Goal: Task Accomplishment & Management: Manage account settings

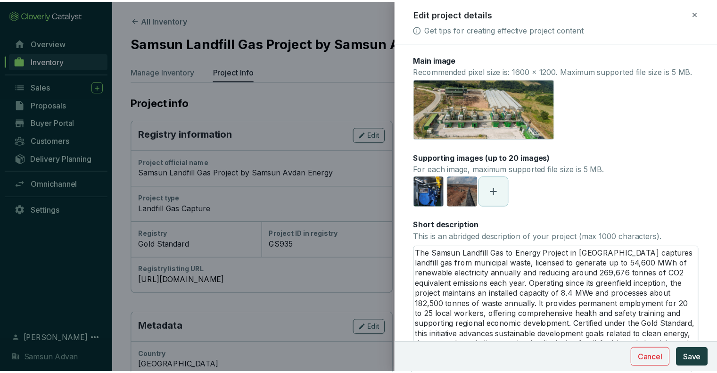
scroll to position [94, 0]
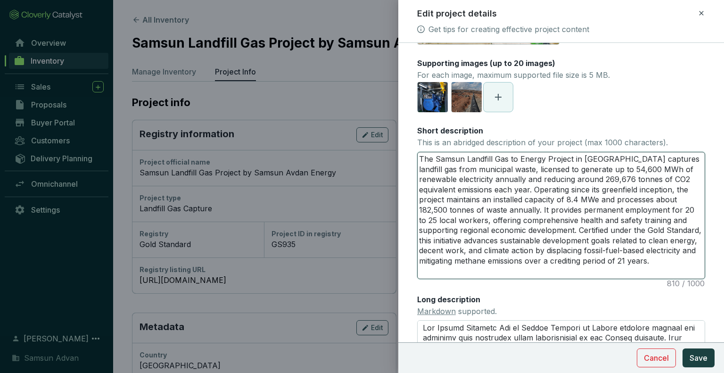
click at [532, 200] on textarea "The Samsun Landfill Gas to Energy Project in [GEOGRAPHIC_DATA] captures landfil…" at bounding box center [561, 215] width 287 height 126
click at [462, 188] on textarea "The Samsun Landfill Gas to Energy Project in [GEOGRAPHIC_DATA] captures landfil…" at bounding box center [561, 215] width 287 height 126
drag, startPoint x: 649, startPoint y: 210, endPoint x: 589, endPoint y: 212, distance: 59.9
click at [589, 212] on textarea "The Samsun Landfill Gas to Energy Project in [GEOGRAPHIC_DATA] captures landfil…" at bounding box center [561, 215] width 287 height 126
type textarea "The Samsun Landfill Gas to Energy Project in [GEOGRAPHIC_DATA] captures landfil…"
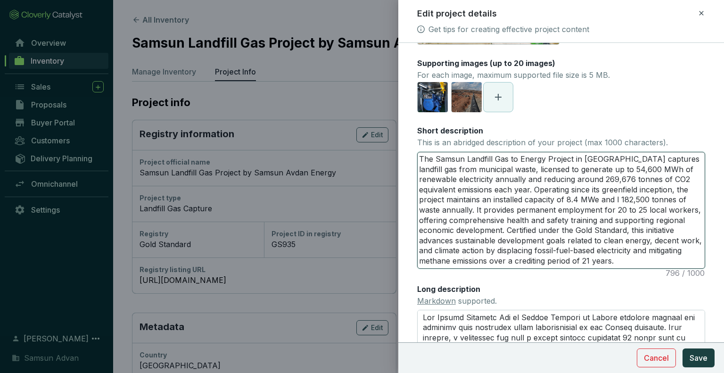
type textarea "The Samsun Landfill Gas to Energy Project in [GEOGRAPHIC_DATA] captures landfil…"
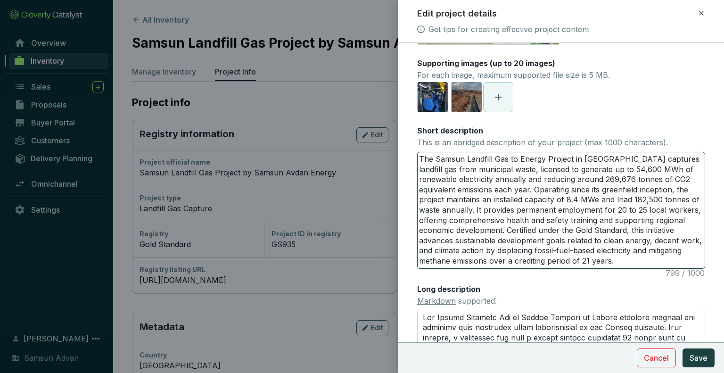
type textarea "The Samsun Landfill Gas to Energy Project in [GEOGRAPHIC_DATA] captures landfil…"
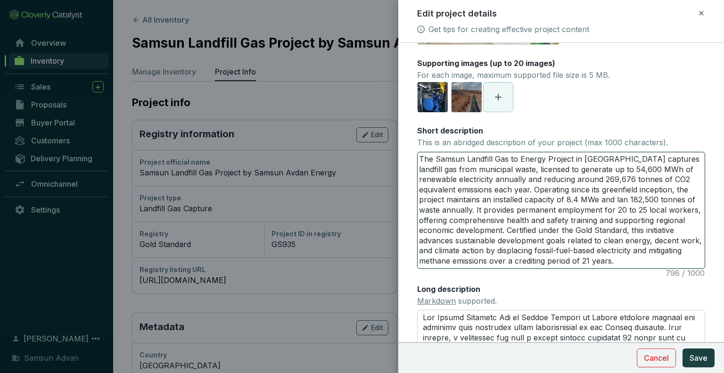
type textarea "The Samsun Landfill Gas to Energy Project in [GEOGRAPHIC_DATA] captures landfil…"
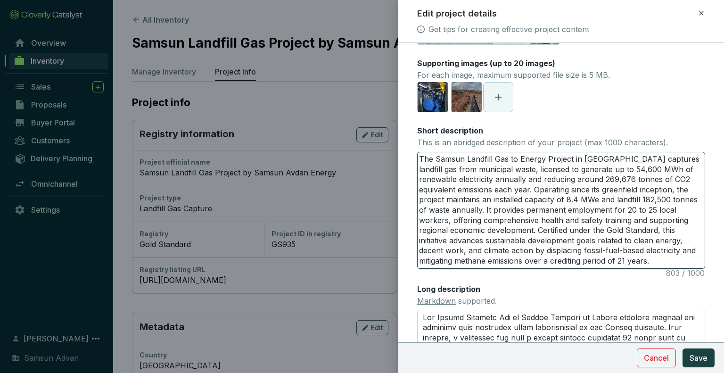
type textarea "The Samsun Landfill Gas to Energy Project in [GEOGRAPHIC_DATA] captures landfil…"
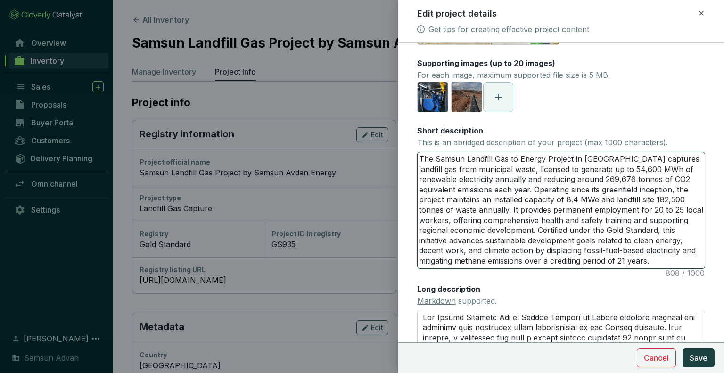
type textarea "The Samsun Landfill Gas to Energy Project in [GEOGRAPHIC_DATA] captures landfil…"
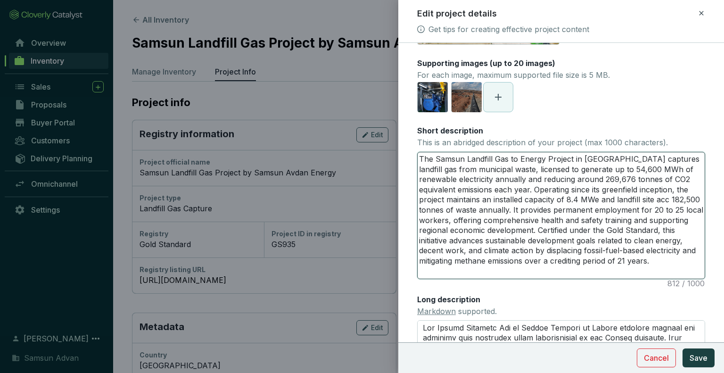
type textarea "The Samsun Landfill Gas to Energy Project in [GEOGRAPHIC_DATA] captures landfil…"
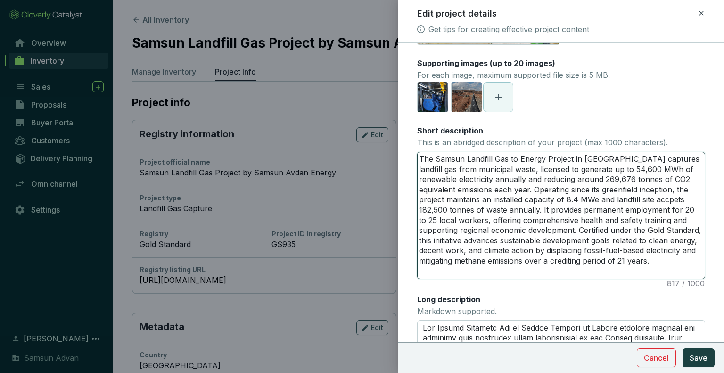
type textarea "The Samsun Landfill Gas to Energy Project in [GEOGRAPHIC_DATA] captures landfil…"
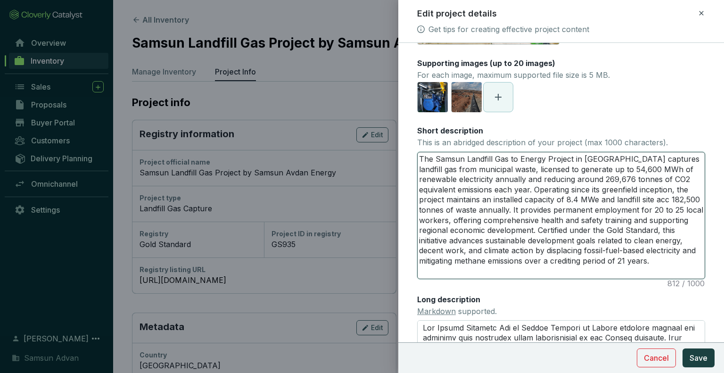
type textarea "The Samsun Landfill Gas to Energy Project in [GEOGRAPHIC_DATA] captures landfil…"
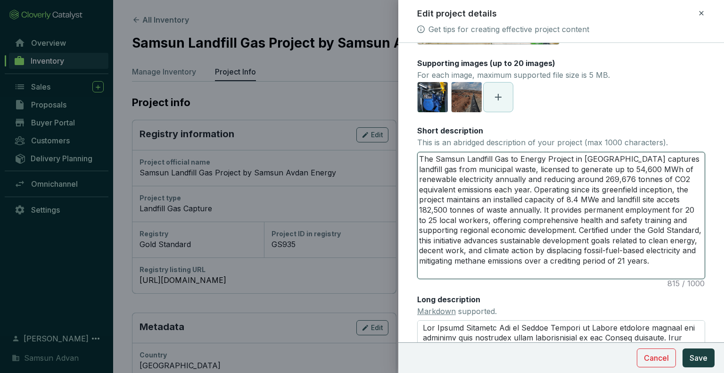
type textarea "The Samsun Landfill Gas to Energy Project in [GEOGRAPHIC_DATA] captures landfil…"
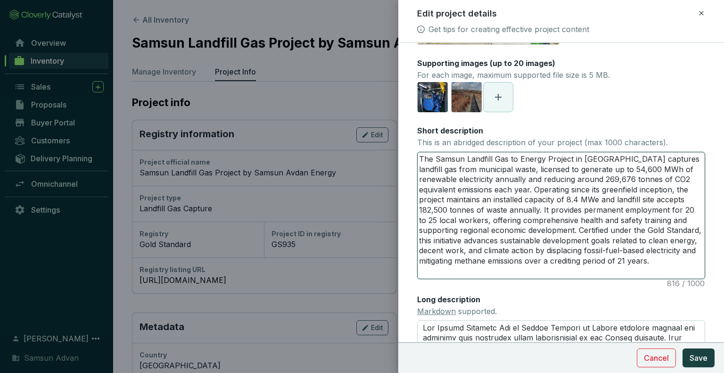
type textarea "The Samsun Landfill Gas to Energy Project in [GEOGRAPHIC_DATA] captures landfil…"
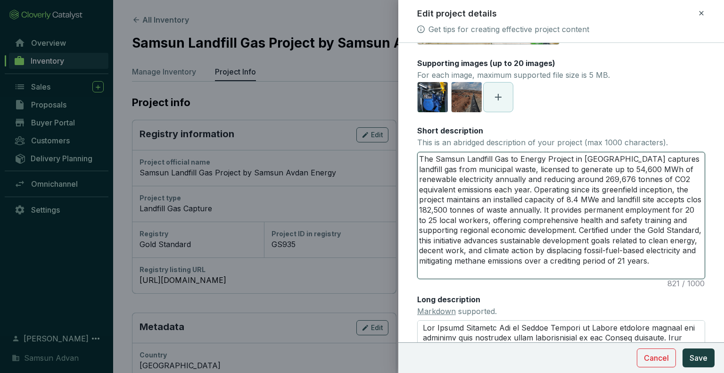
type textarea "The Samsun Landfill Gas to Energy Project in [GEOGRAPHIC_DATA] captures landfil…"
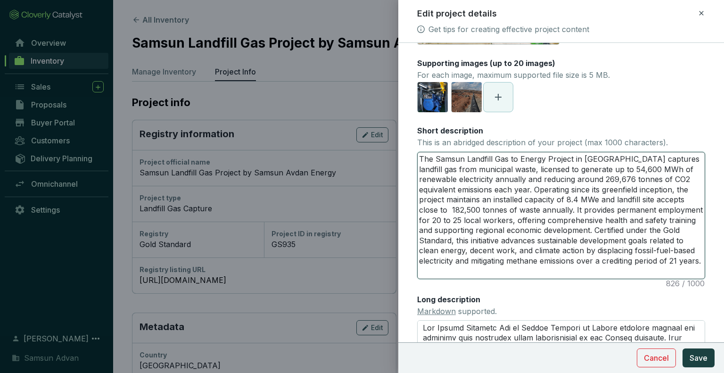
type textarea "The Samsun Landfill Gas to Energy Project in [GEOGRAPHIC_DATA] captures landfil…"
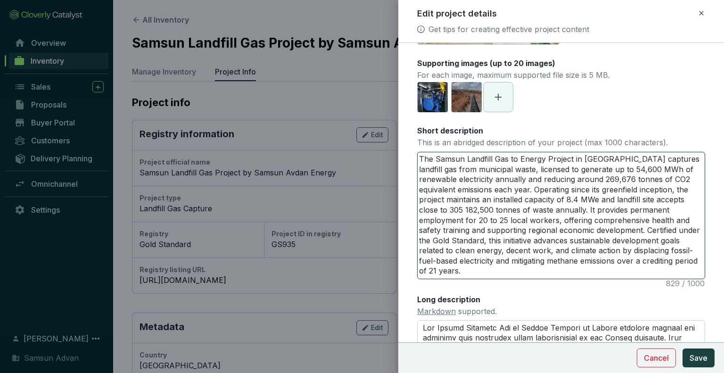
type textarea "The Samsun Landfill Gas to Energy Project in [GEOGRAPHIC_DATA] captures landfil…"
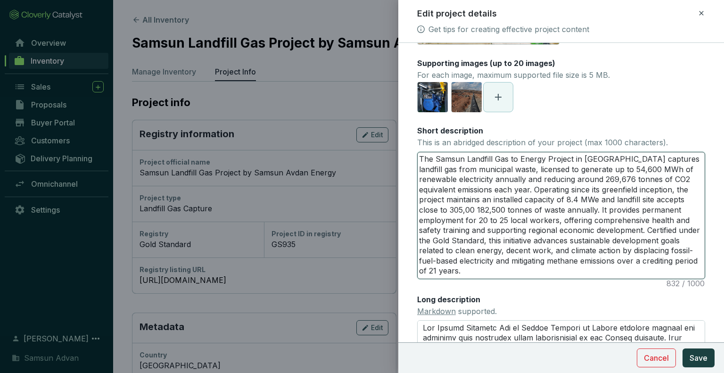
type textarea "The Samsun Landfill Gas to Energy Project in [GEOGRAPHIC_DATA] captures landfil…"
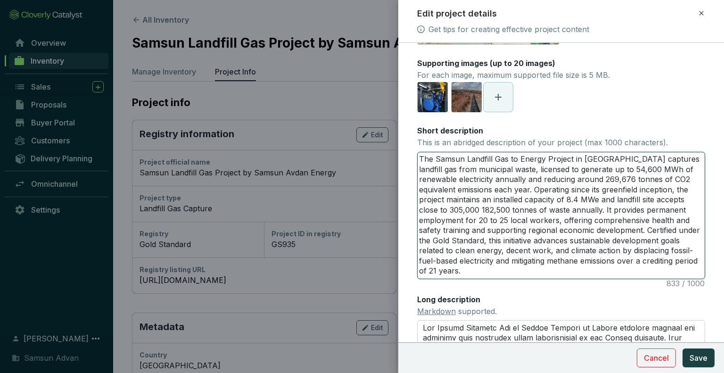
type textarea "The Samsun Landfill Gas to Energy Project in [GEOGRAPHIC_DATA] captures landfil…"
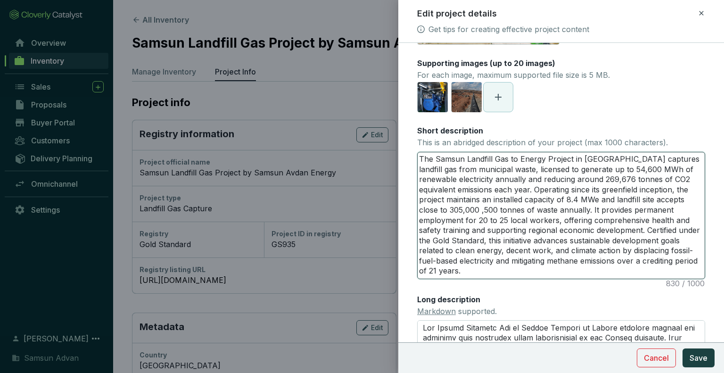
type textarea "The Samsun Landfill Gas to Energy Project in [GEOGRAPHIC_DATA] captures landfil…"
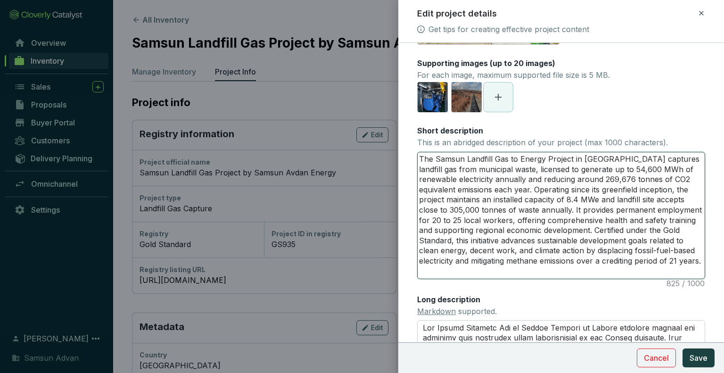
type textarea "The Samsun Landfill Gas to Energy Project in [GEOGRAPHIC_DATA] captures landfil…"
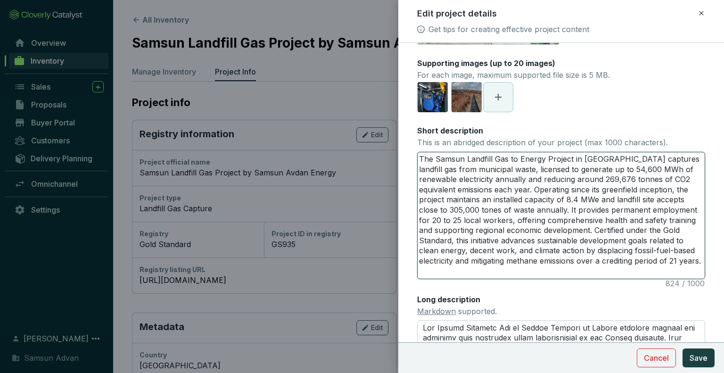
type textarea "The Samsun Landfill Gas to Energy Project in [GEOGRAPHIC_DATA] captures landfil…"
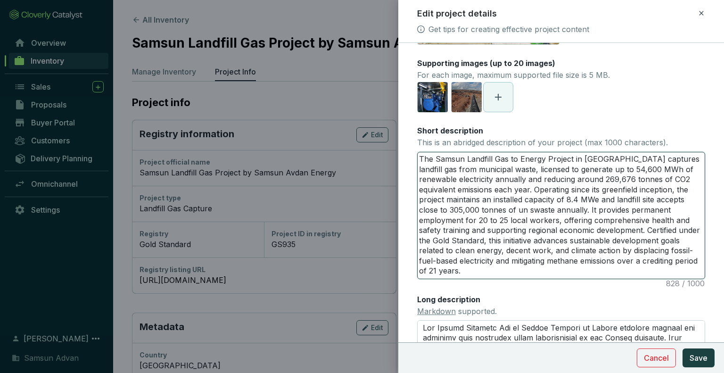
type textarea "The Samsun Landfill Gas to Energy Project in [GEOGRAPHIC_DATA] captures landfil…"
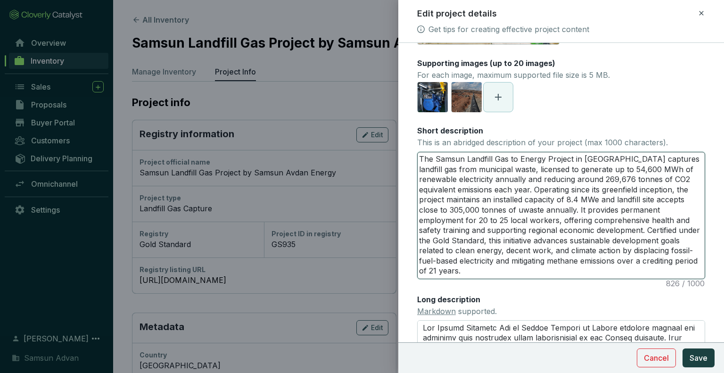
type textarea "The Samsun Landfill Gas to Energy Project in [GEOGRAPHIC_DATA] captures landfil…"
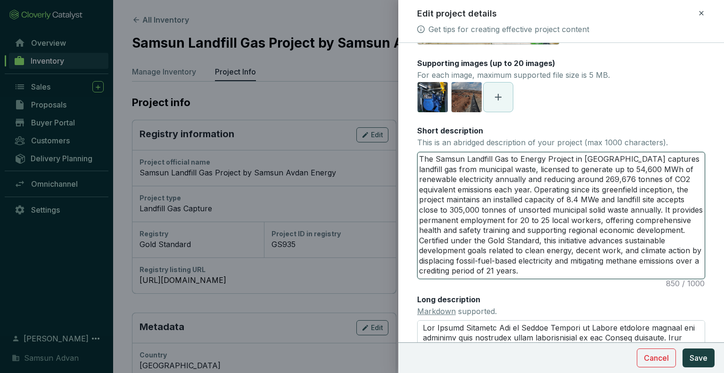
click at [549, 191] on textarea "The Samsun Landfill Gas to Energy Project in [GEOGRAPHIC_DATA] captures landfil…" at bounding box center [561, 215] width 287 height 126
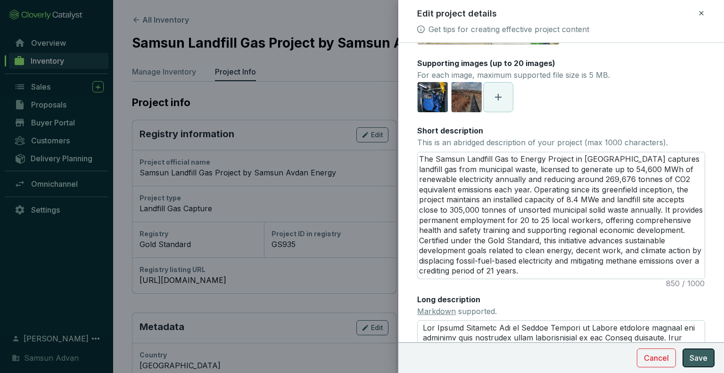
click at [708, 360] on button "Save" at bounding box center [699, 357] width 32 height 19
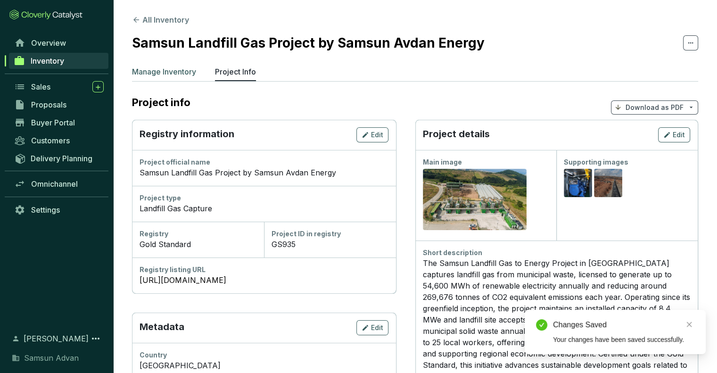
click at [172, 77] on li "Manage Inventory" at bounding box center [164, 73] width 64 height 15
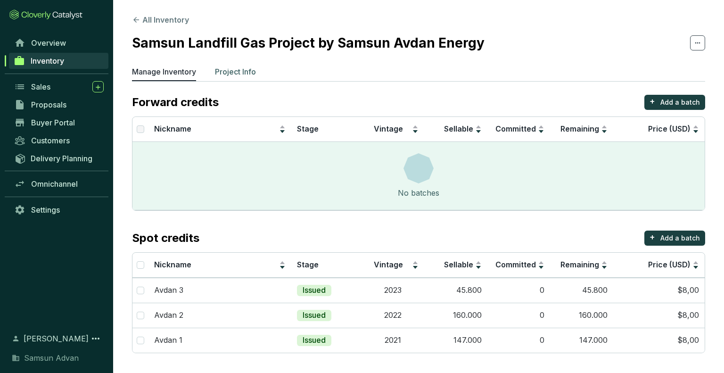
click at [235, 73] on p "Project Info" at bounding box center [235, 71] width 41 height 11
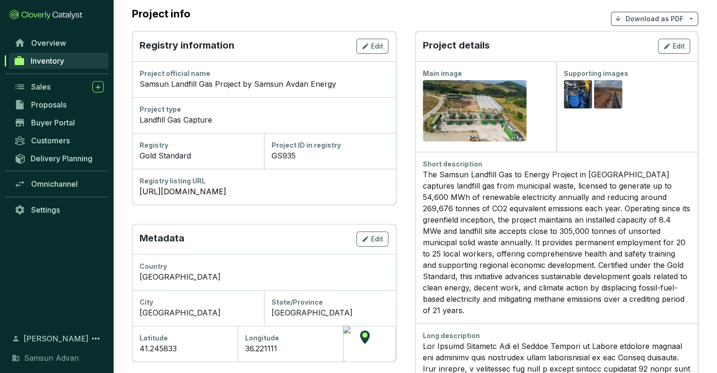
scroll to position [94, 0]
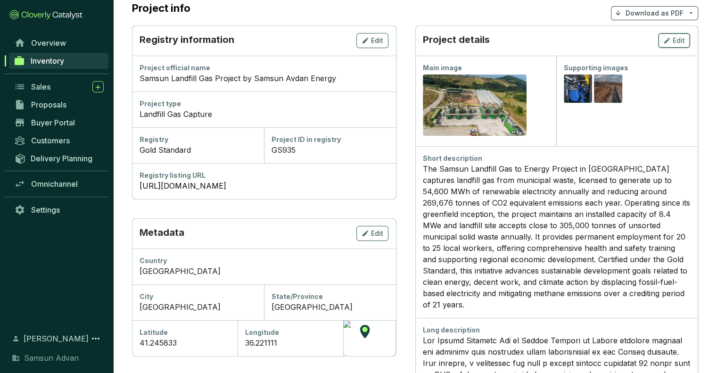
click at [678, 39] on span "Edit" at bounding box center [679, 40] width 12 height 9
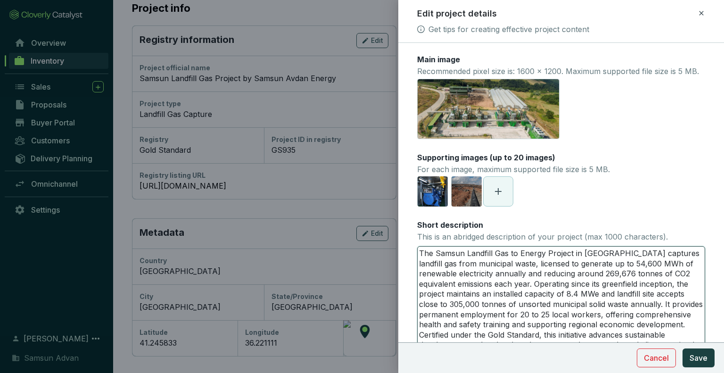
click at [568, 284] on textarea "The Samsun Landfill Gas to Energy Project in [GEOGRAPHIC_DATA] captures landfil…" at bounding box center [561, 310] width 287 height 126
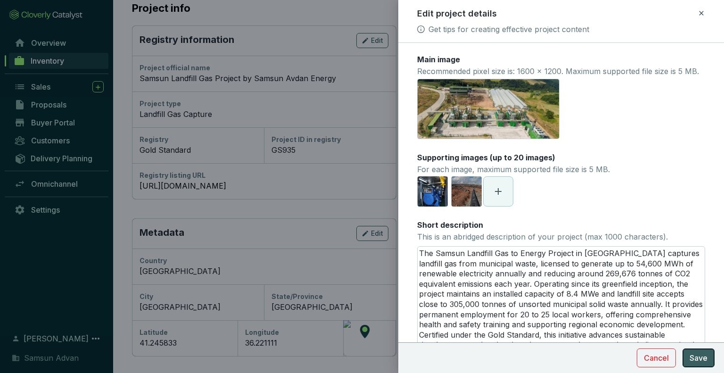
click at [699, 355] on span "Save" at bounding box center [699, 357] width 18 height 11
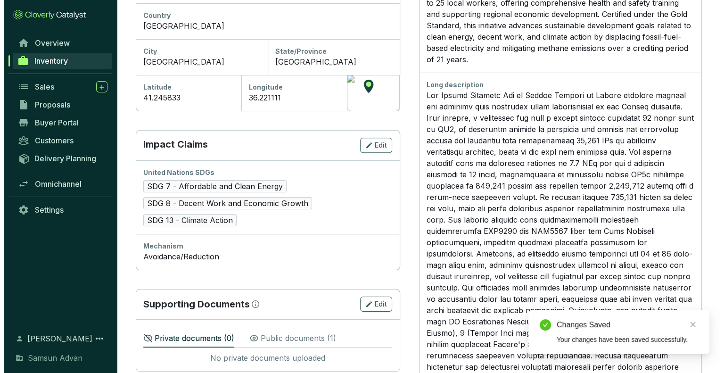
scroll to position [424, 0]
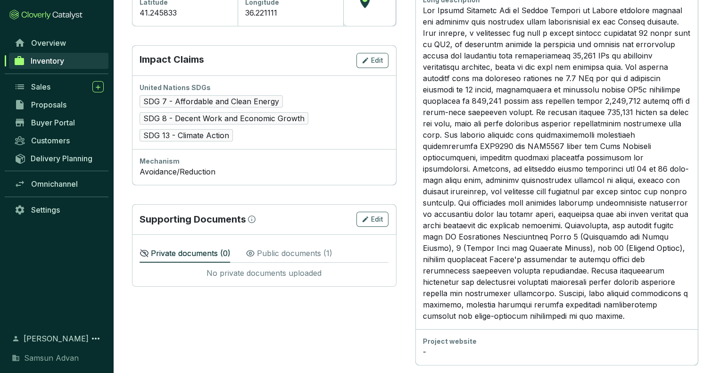
click at [311, 254] on p "Public documents ( 1 )" at bounding box center [294, 253] width 75 height 11
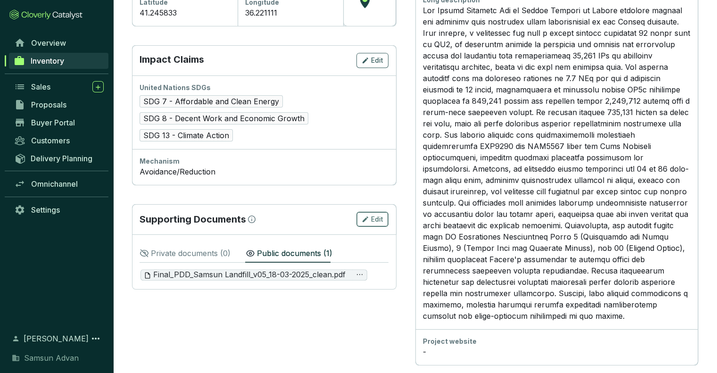
click at [377, 222] on span "Edit" at bounding box center [377, 219] width 12 height 9
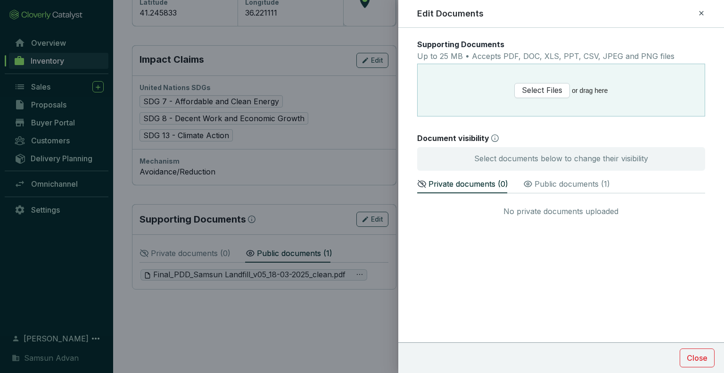
click at [549, 186] on p "Public documents ( 1 )" at bounding box center [572, 183] width 75 height 11
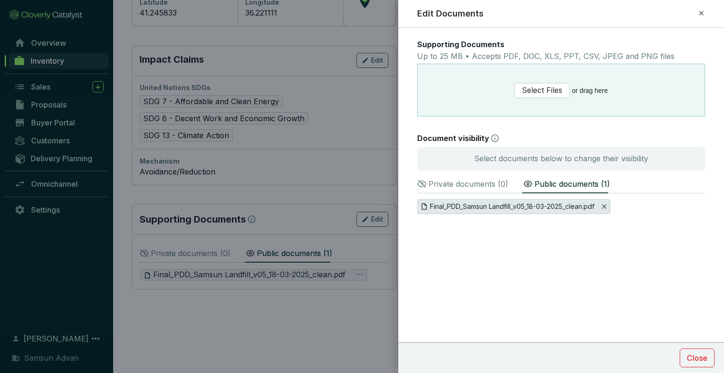
click at [606, 206] on icon "Close" at bounding box center [604, 207] width 4 height 4
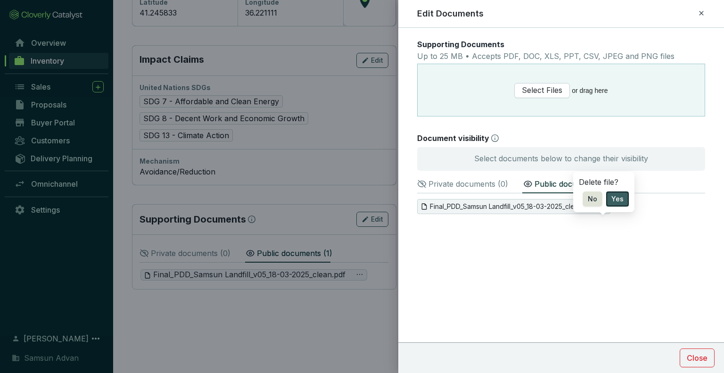
click at [622, 193] on button "Yes" at bounding box center [617, 198] width 23 height 15
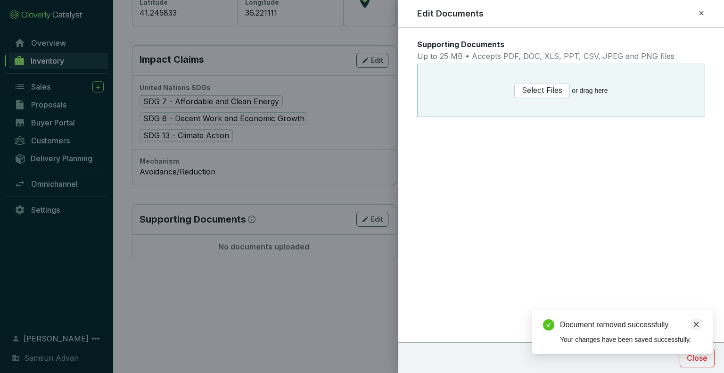
click at [696, 328] on link "Close" at bounding box center [696, 324] width 10 height 10
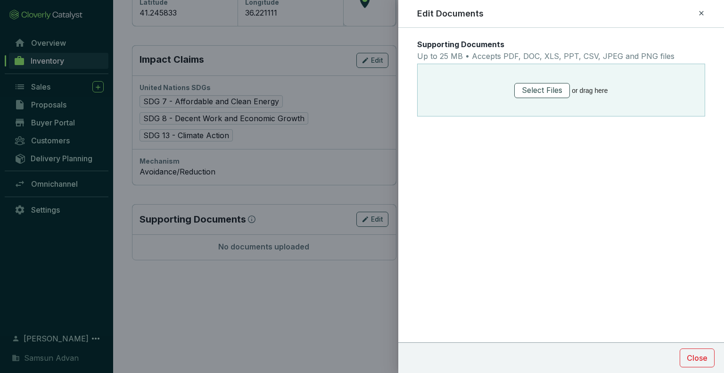
click at [545, 94] on span "Select Files" at bounding box center [542, 90] width 41 height 12
click at [617, 174] on div "Supporting Documents Up to 25 MB • Accepts PDF, DOC, XLS, PPT, CSV, JPEG and PN…" at bounding box center [561, 200] width 326 height 345
click at [703, 10] on icon at bounding box center [702, 13] width 8 height 11
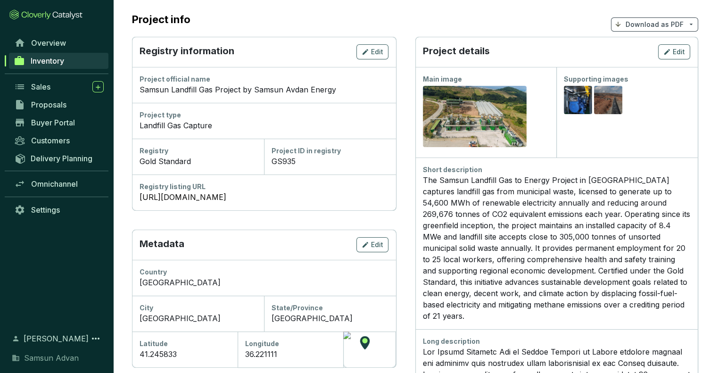
scroll to position [83, 0]
click at [62, 43] on span "Overview" at bounding box center [48, 42] width 35 height 9
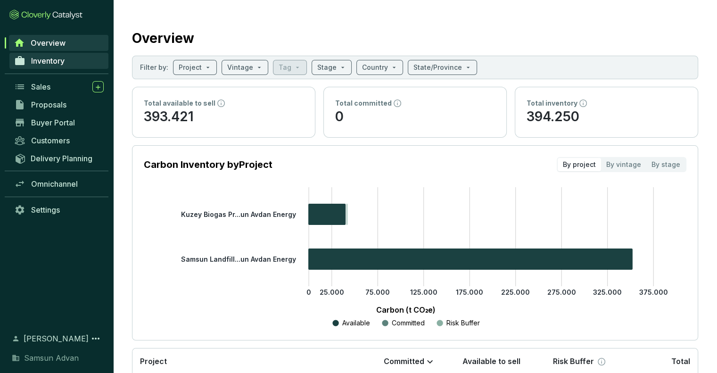
click at [82, 63] on link "Inventory" at bounding box center [58, 61] width 99 height 16
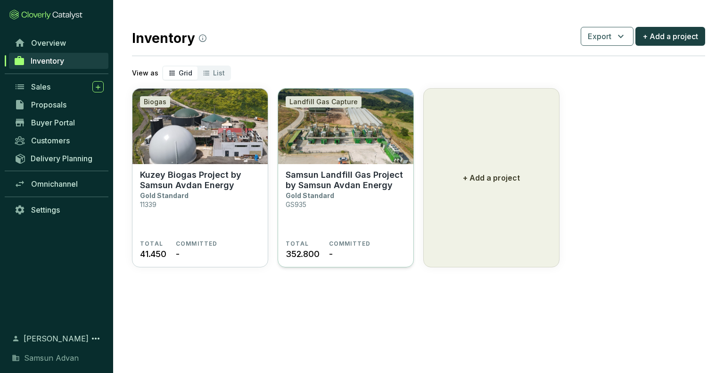
click at [366, 171] on p "Samsun Landfill Gas Project by Samsun Avdan Energy" at bounding box center [346, 180] width 120 height 21
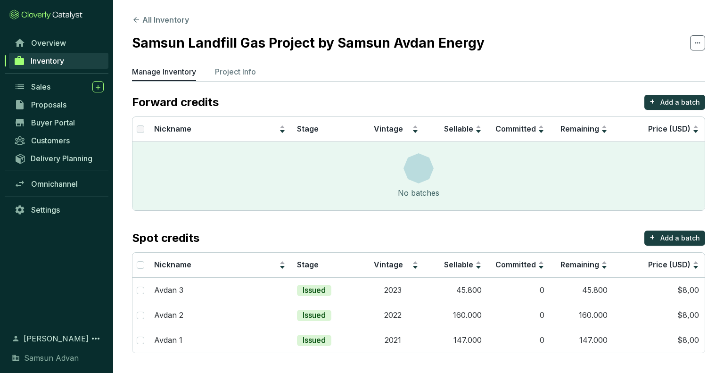
click at [698, 50] on section "Samsun Landfill Gas Project by Samsun Avdan Energy" at bounding box center [418, 43] width 573 height 20
click at [699, 47] on icon at bounding box center [698, 42] width 8 height 11
click at [677, 73] on div "Delete project" at bounding box center [666, 68] width 70 height 20
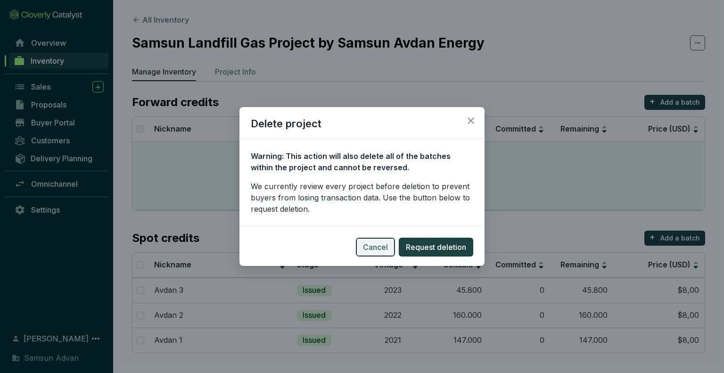
click at [373, 252] on span "Cancel" at bounding box center [375, 246] width 25 height 11
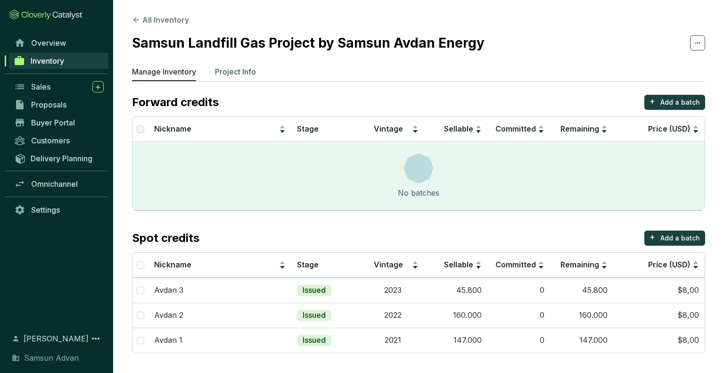
click at [233, 69] on p "Project Info" at bounding box center [235, 71] width 41 height 11
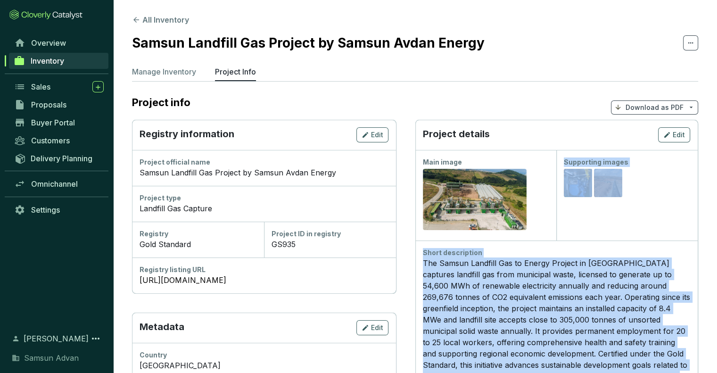
drag, startPoint x: 666, startPoint y: 104, endPoint x: 442, endPoint y: 239, distance: 261.7
click at [677, 132] on span "Edit" at bounding box center [679, 134] width 12 height 9
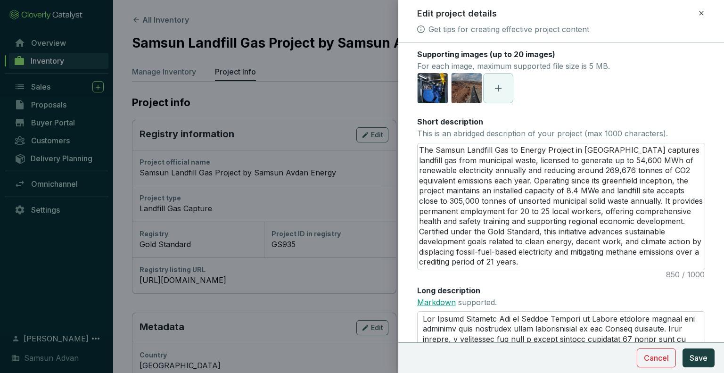
scroll to position [80, 0]
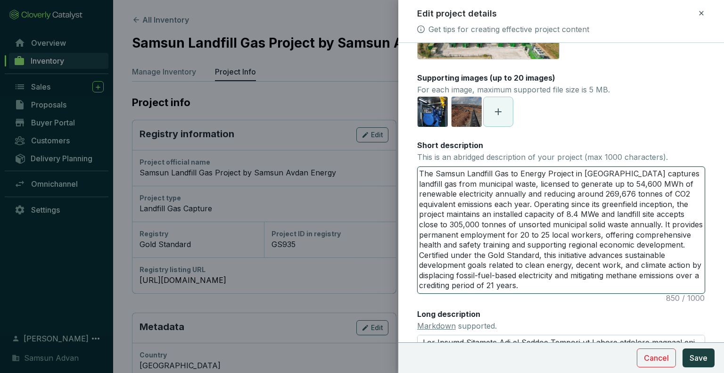
click at [564, 283] on textarea "The Samsun Landfill Gas to Energy Project in [GEOGRAPHIC_DATA] captures landfil…" at bounding box center [561, 230] width 287 height 126
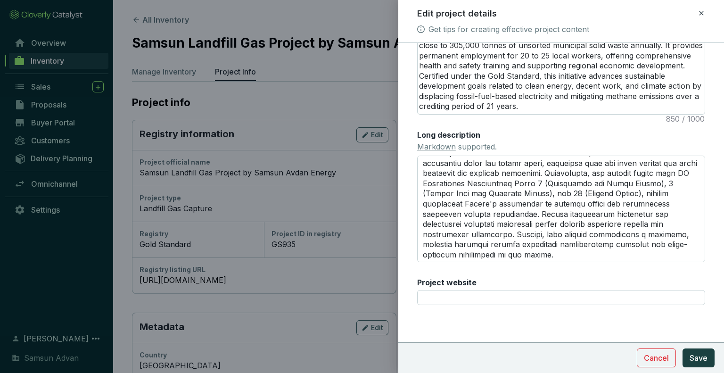
scroll to position [0, 0]
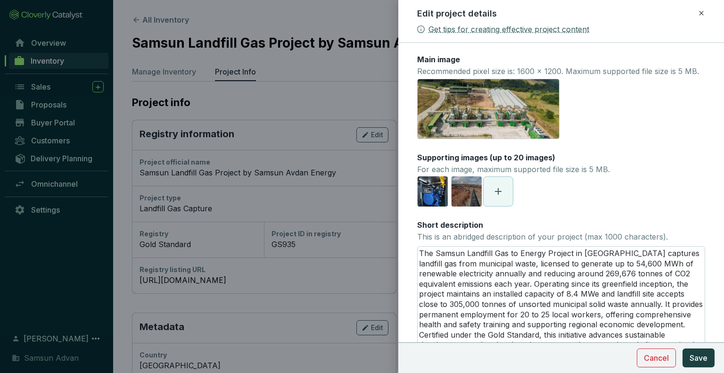
click at [532, 29] on link "Get tips for creating effective project content" at bounding box center [509, 29] width 161 height 11
click at [667, 360] on span "Cancel" at bounding box center [656, 357] width 25 height 11
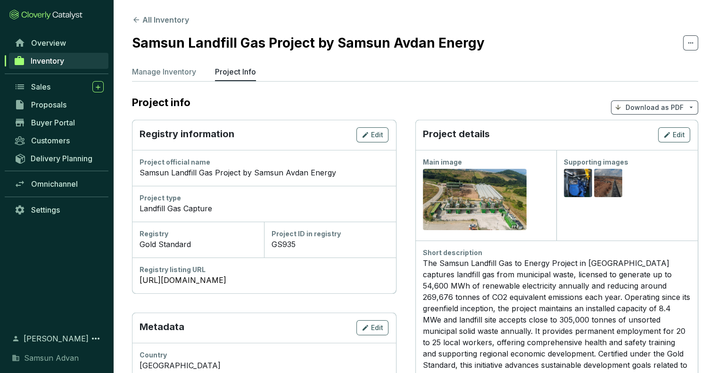
click at [694, 43] on icon at bounding box center [691, 42] width 8 height 11
click at [690, 44] on icon at bounding box center [691, 42] width 8 height 11
click at [658, 66] on p "Delete project" at bounding box center [663, 67] width 50 height 10
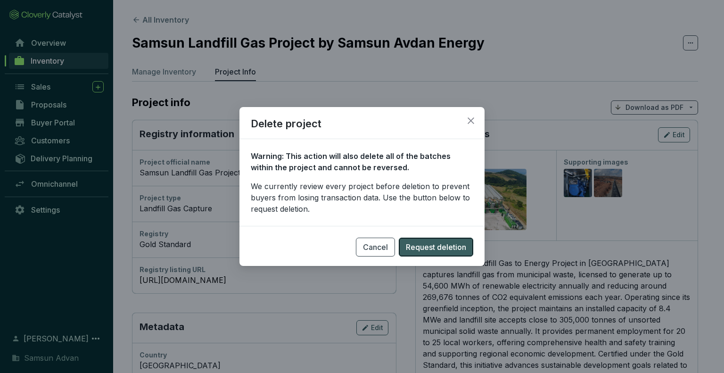
click at [419, 255] on button "Request deletion" at bounding box center [436, 247] width 75 height 19
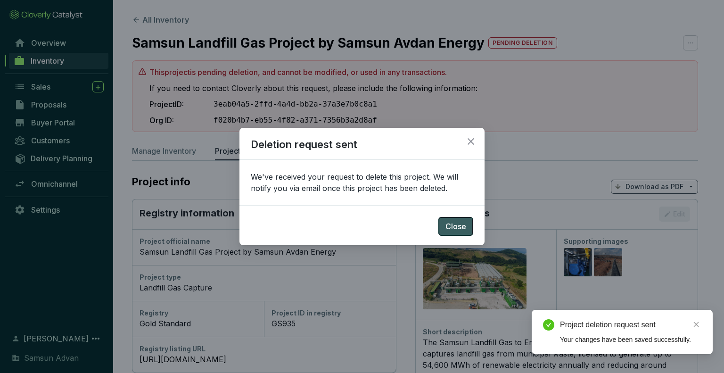
click at [462, 228] on span "Close" at bounding box center [456, 226] width 21 height 11
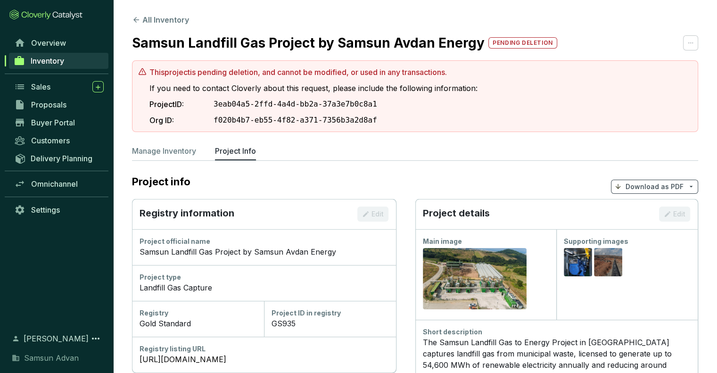
click at [64, 63] on span "Inventory" at bounding box center [47, 60] width 33 height 9
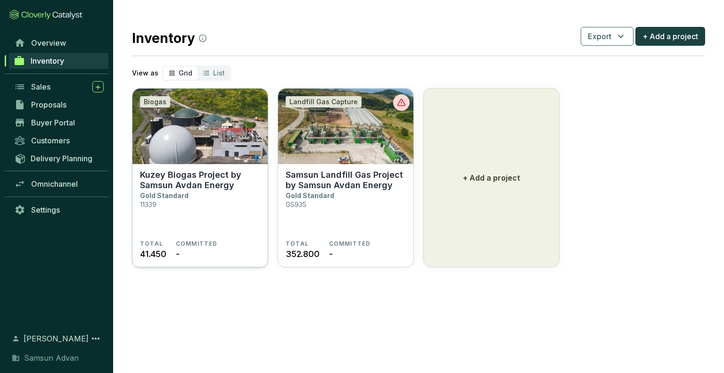
click at [207, 146] on img at bounding box center [200, 126] width 135 height 75
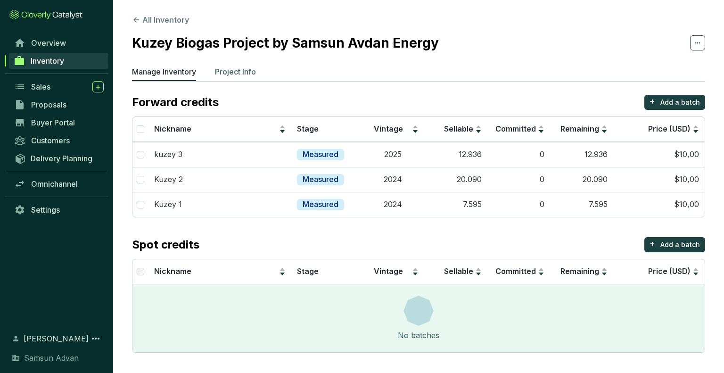
click at [238, 72] on p "Project Info" at bounding box center [235, 71] width 41 height 11
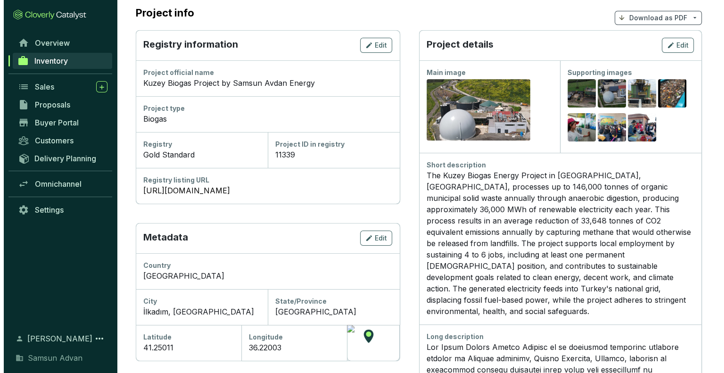
scroll to position [94, 0]
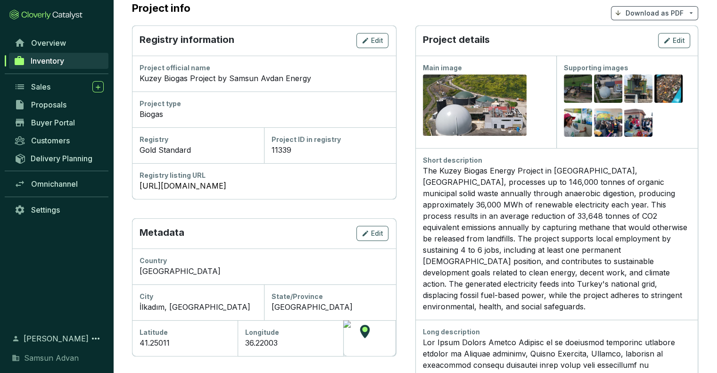
click at [587, 194] on div "The Kuzey Biogas Energy Project in İlkadım, Samsun Province, processes up to 14…" at bounding box center [557, 238] width 268 height 147
drag, startPoint x: 583, startPoint y: 194, endPoint x: 497, endPoint y: 197, distance: 85.9
click at [497, 197] on div "The Kuzey Biogas Energy Project in İlkadım, Samsun Province, processes up to 14…" at bounding box center [557, 238] width 268 height 147
click at [497, 196] on div "The Kuzey Biogas Energy Project in İlkadım, Samsun Province, processes up to 14…" at bounding box center [557, 238] width 268 height 147
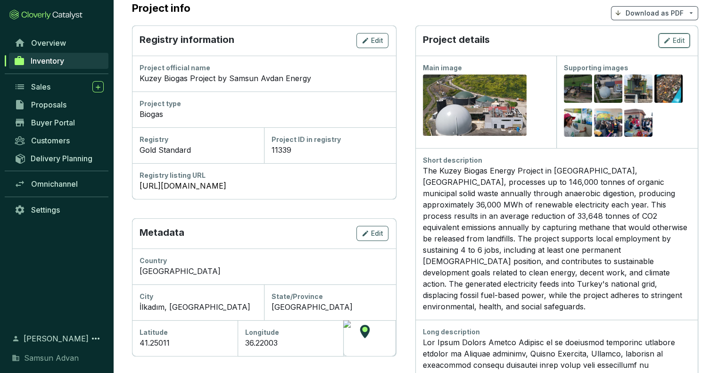
click at [670, 44] on icon "button" at bounding box center [667, 40] width 8 height 11
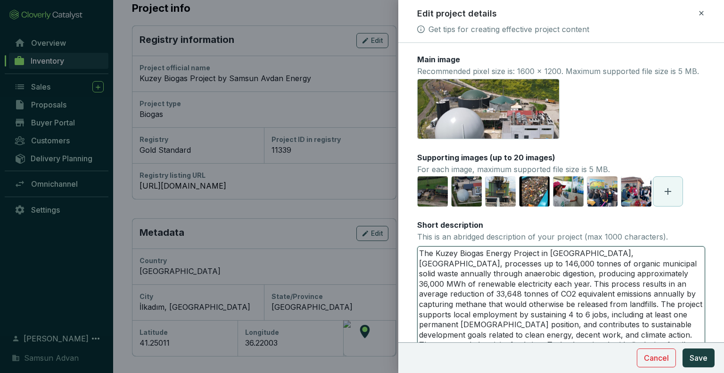
click at [495, 283] on textarea "The Kuzey Biogas Energy Project in İlkadım, Samsun Province, processes up to 14…" at bounding box center [561, 305] width 287 height 116
type textarea "The Kuzey Biogas Energy Project in İlkadım, Samsun Province, processes up to 14…"
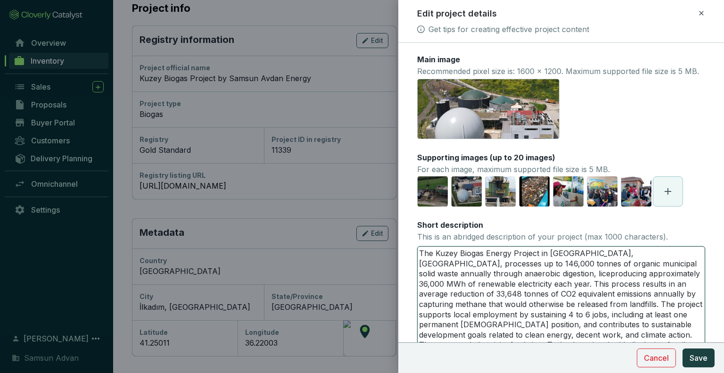
type textarea "The Kuzey Biogas Energy Project in İlkadım, Samsun Province, processes up to 14…"
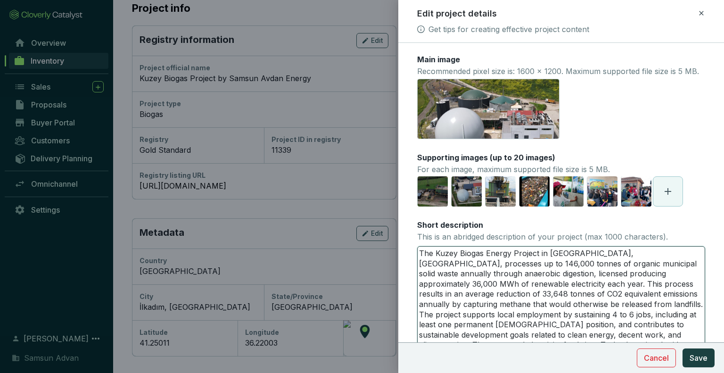
type textarea "The Kuzey Biogas Energy Project in İlkadım, Samsun Province, processes up to 14…"
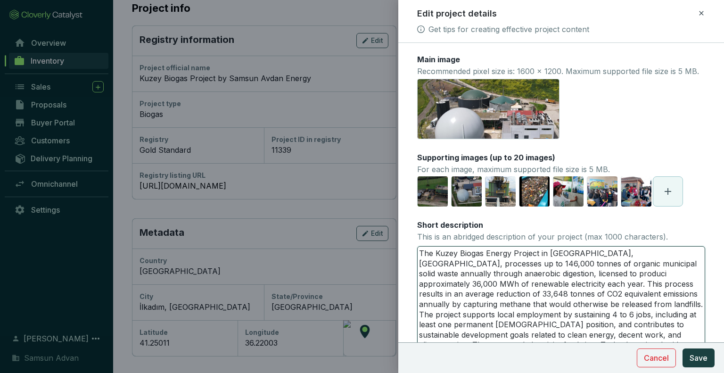
type textarea "The Kuzey Biogas Energy Project in İlkadım, Samsun Province, processes up to 14…"
drag, startPoint x: 615, startPoint y: 286, endPoint x: 567, endPoint y: 287, distance: 48.1
click at [567, 287] on textarea "The Kuzey Biogas Energy Project in İlkadım, Samsun Province, processes up to 14…" at bounding box center [561, 305] width 287 height 116
type textarea "The Kuzey Biogas Energy Project in İlkadım, Samsun Province, processes up to 14…"
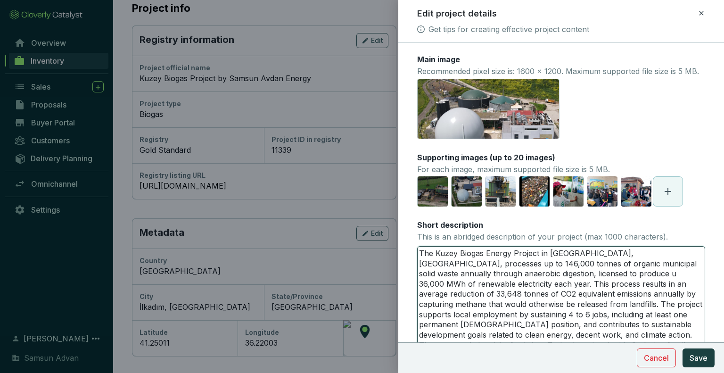
type textarea "The Kuzey Biogas Energy Project in İlkadım, Samsun Province, processes up to 14…"
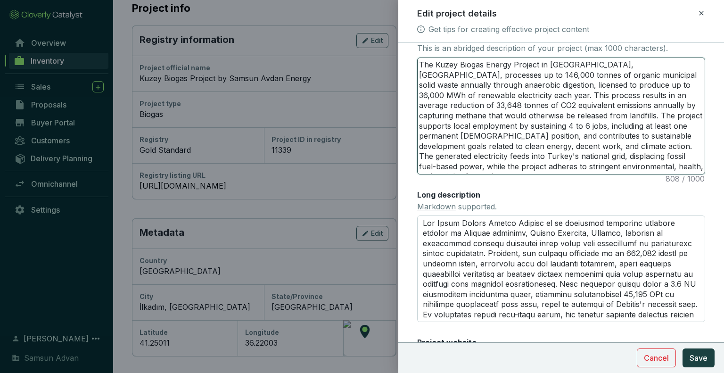
scroll to position [236, 0]
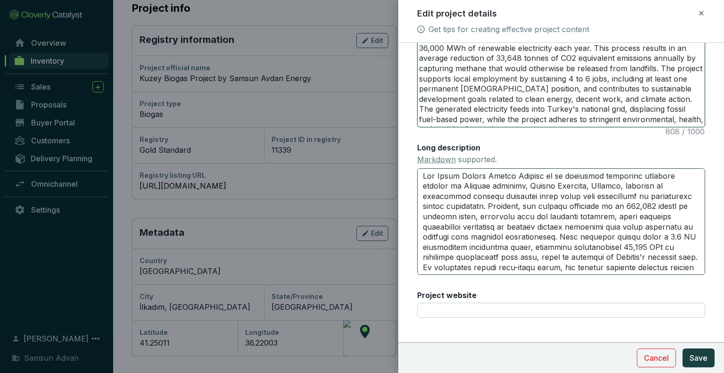
type textarea "The Kuzey Biogas Energy Project in İlkadım, Samsun Province, processes up to 14…"
click at [487, 206] on textarea "Long description Markdown supported." at bounding box center [561, 221] width 288 height 107
type textarea "The Kuzey Biogas Energy Project is an anaerobic digestion facility located in İ…"
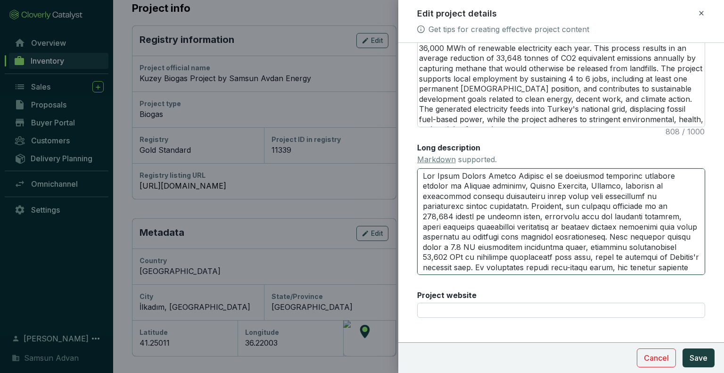
type textarea "The Kuzey Biogas Energy Project is an anaerobic digestion facility located in İ…"
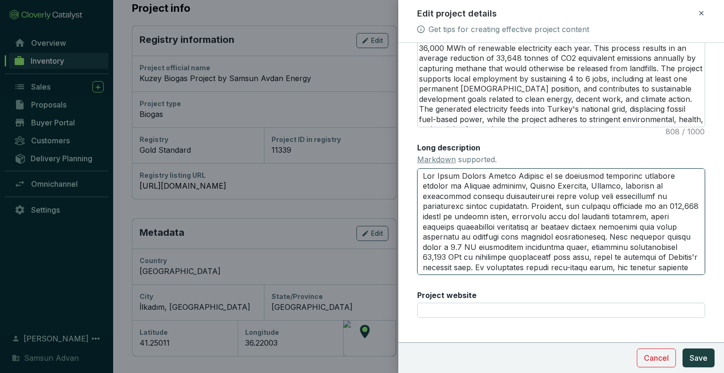
type textarea "The Kuzey Biogas Energy Project is an anaerobic digestion facility located in İ…"
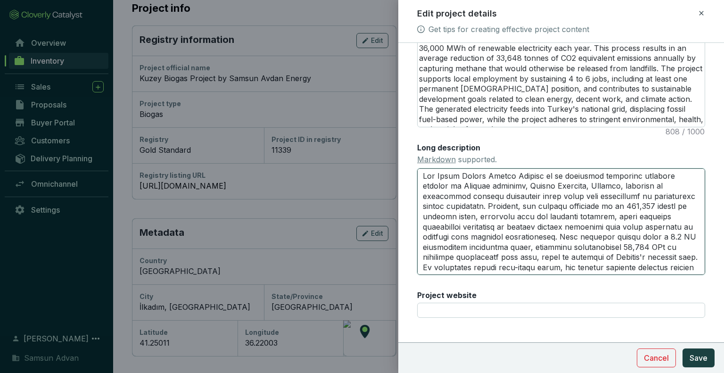
type textarea "The Kuzey Biogas Energy Project is an anaerobic digestion facility located in İ…"
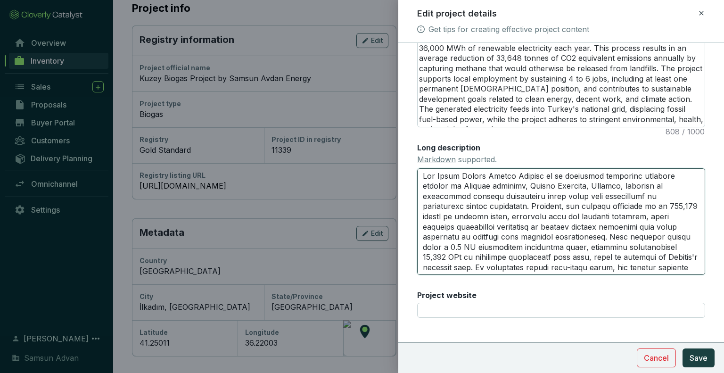
type textarea "The Kuzey Biogas Energy Project is an anaerobic digestion facility located in İ…"
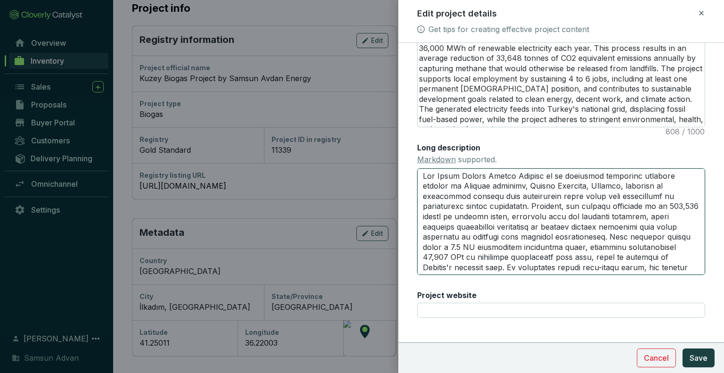
type textarea "The Kuzey Biogas Energy Project is an anaerobic digestion facility located in İ…"
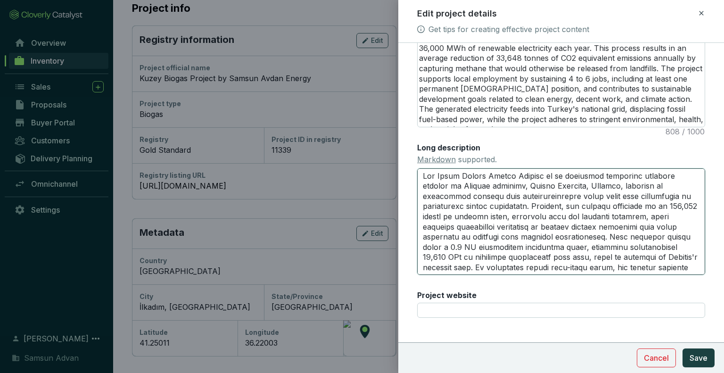
type textarea "The Kuzey Biogas Energy Project is an anaerobic digestion facility located in İ…"
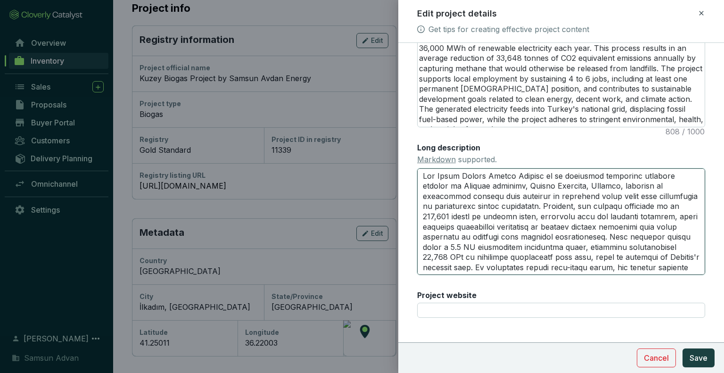
drag, startPoint x: 456, startPoint y: 206, endPoint x: 424, endPoint y: 206, distance: 31.1
click at [424, 206] on textarea "Long description Markdown supported." at bounding box center [561, 221] width 288 height 107
drag, startPoint x: 520, startPoint y: 238, endPoint x: 481, endPoint y: 239, distance: 39.2
click at [481, 239] on textarea "Long description Markdown supported." at bounding box center [561, 221] width 288 height 107
type textarea "The Kuzey Biogas Energy Project is an anaerobic digestion facility located in İ…"
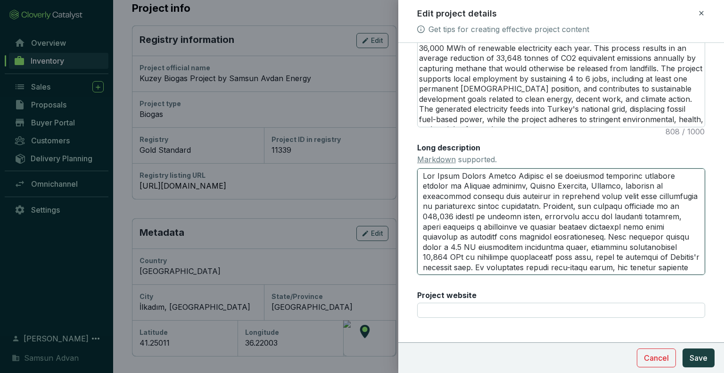
type textarea "The Kuzey Biogas Energy Project is an anaerobic digestion facility located in İ…"
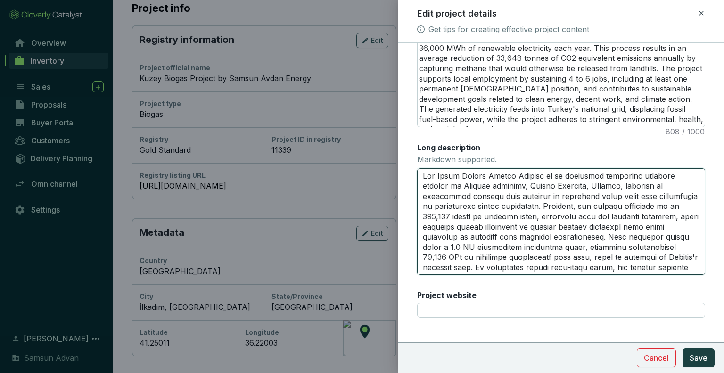
type textarea "The Kuzey Biogas Energy Project is an anaerobic digestion facility located in İ…"
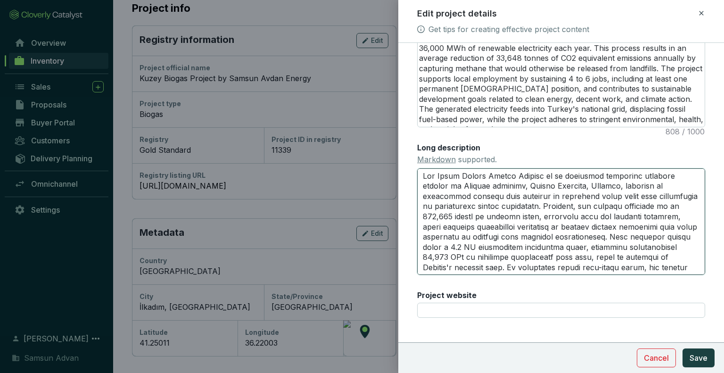
type textarea "The Kuzey Biogas Energy Project is an anaerobic digestion facility located in İ…"
drag, startPoint x: 456, startPoint y: 205, endPoint x: 423, endPoint y: 211, distance: 33.6
click at [423, 211] on textarea "Long description Markdown supported." at bounding box center [561, 221] width 288 height 107
type textarea "The Kuzey Biogas Energy Project is an anaerobic digestion facility located in İ…"
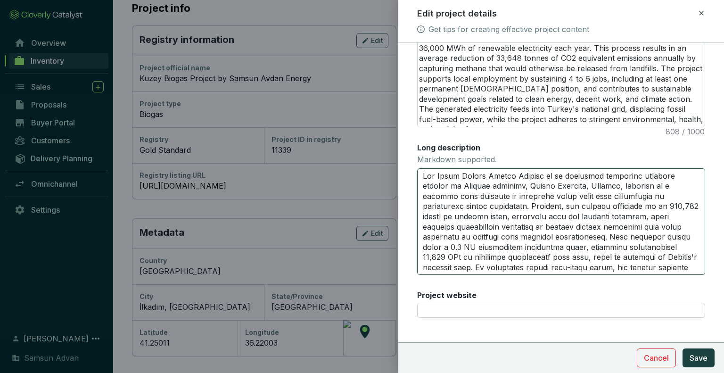
type textarea "The Kuzey Biogas Energy Project is an anaerobic digestion facility located in İ…"
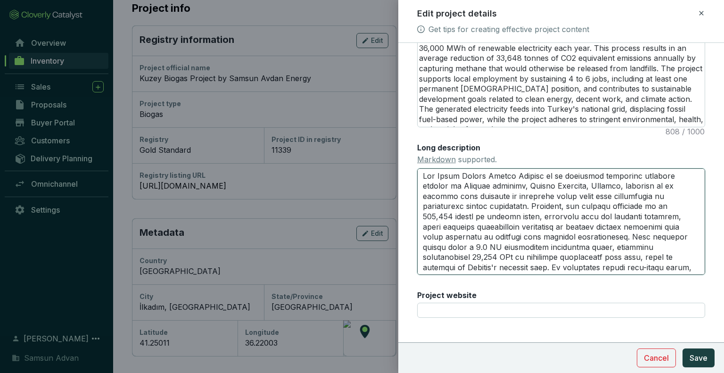
type textarea "The Kuzey Biogas Energy Project is an anaerobic digestion facility located in İ…"
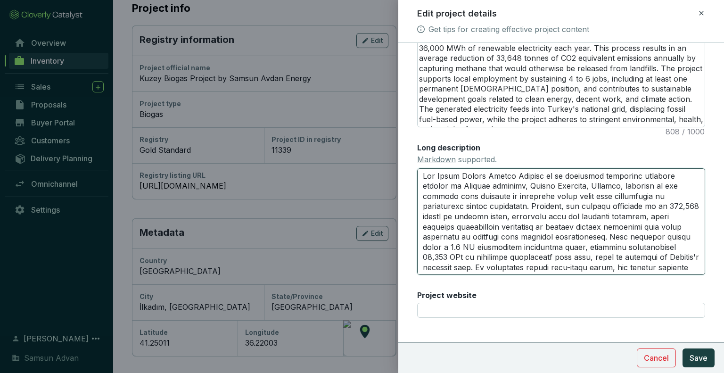
type textarea "The Kuzey Biogas Energy Project is an anaerobic digestion facility located in İ…"
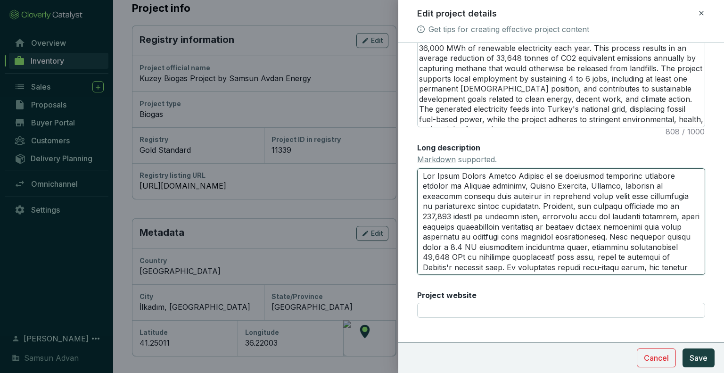
type textarea "The Kuzey Biogas Energy Project is an anaerobic digestion facility located in İ…"
click at [662, 207] on textarea "Long description Markdown supported." at bounding box center [561, 221] width 288 height 107
click at [657, 207] on textarea "Long description Markdown supported." at bounding box center [561, 221] width 288 height 107
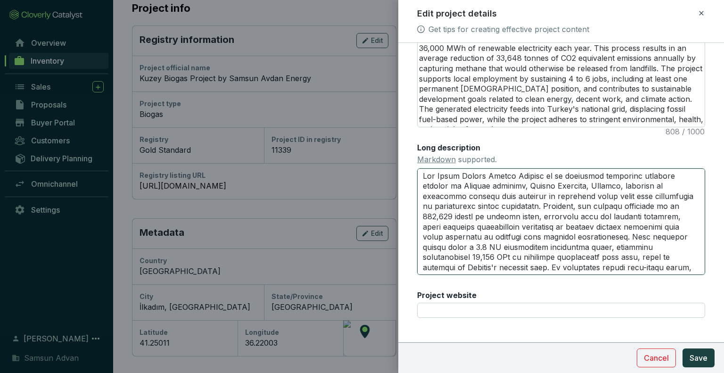
type textarea "The Kuzey Biogas Energy Project is an anaerobic digestion facility located in İ…"
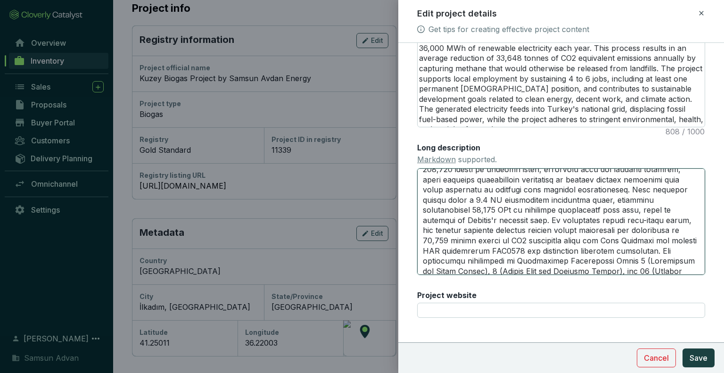
drag, startPoint x: 471, startPoint y: 222, endPoint x: 422, endPoint y: 224, distance: 49.1
click at [422, 224] on textarea "Long description Markdown supported." at bounding box center [561, 221] width 288 height 107
type textarea "The Kuzey Biogas Energy Project is an anaerobic digestion facility located in İ…"
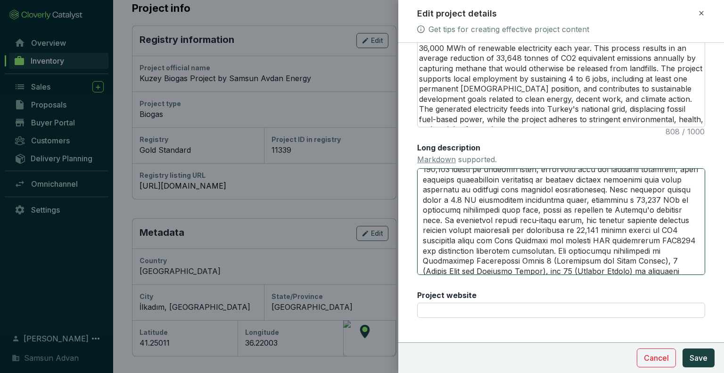
type textarea "The Kuzey Biogas Energy Project is an anaerobic digestion facility located in İ…"
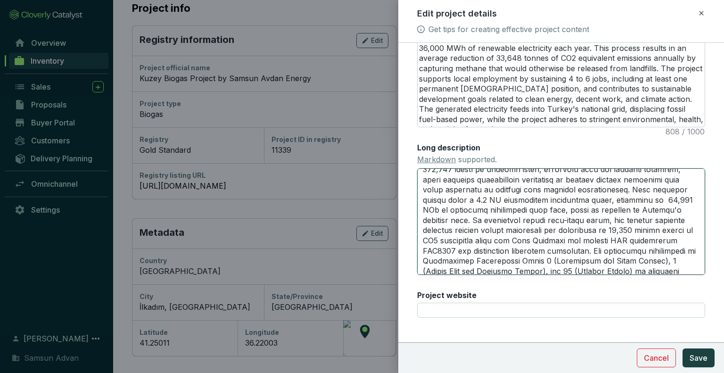
type textarea "The Kuzey Biogas Energy Project is an anaerobic digestion facility located in İ…"
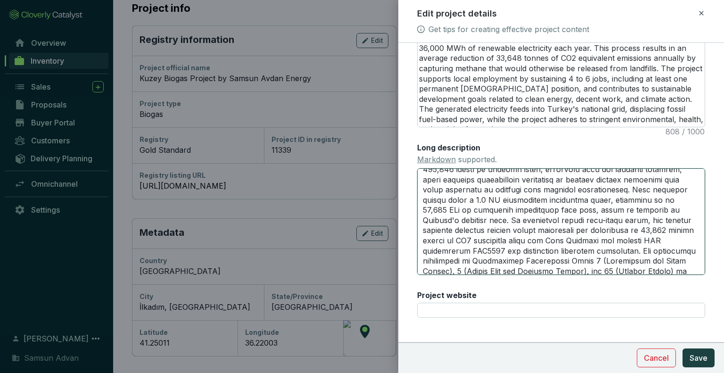
type textarea "The Kuzey Biogas Energy Project is an anaerobic digestion facility located in İ…"
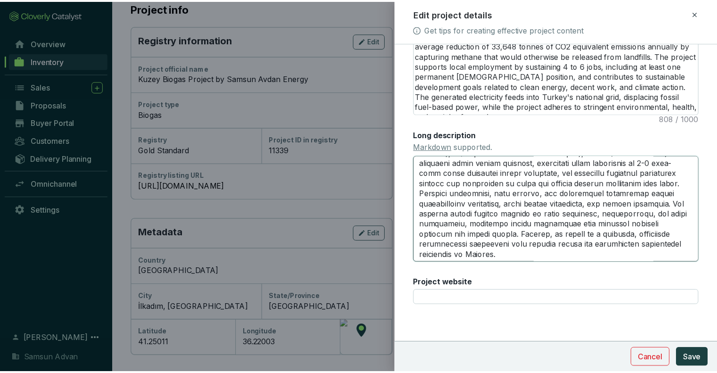
scroll to position [258, 0]
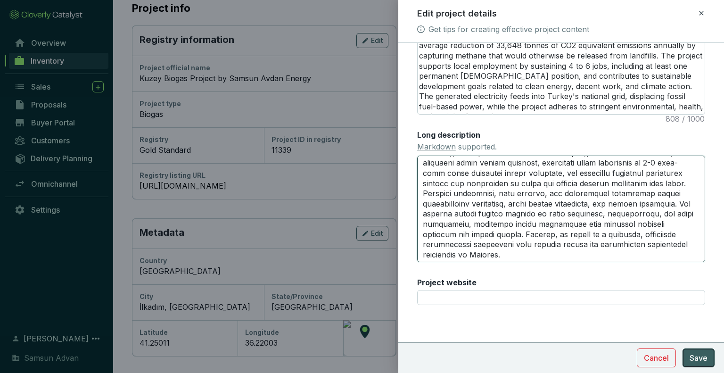
type textarea "The Kuzey Biogas Energy Project is an anaerobic digestion facility located in İ…"
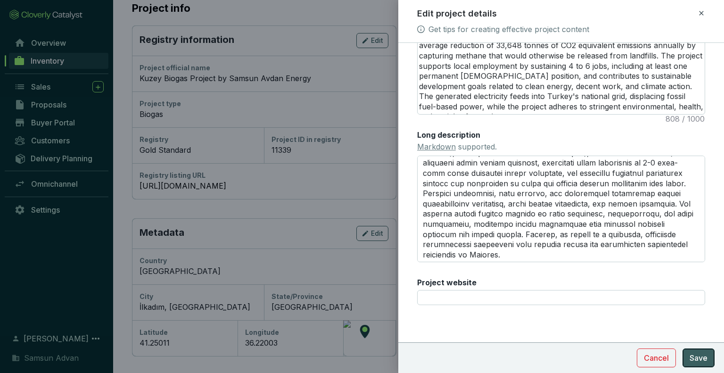
click at [700, 362] on span "Save" at bounding box center [699, 357] width 18 height 11
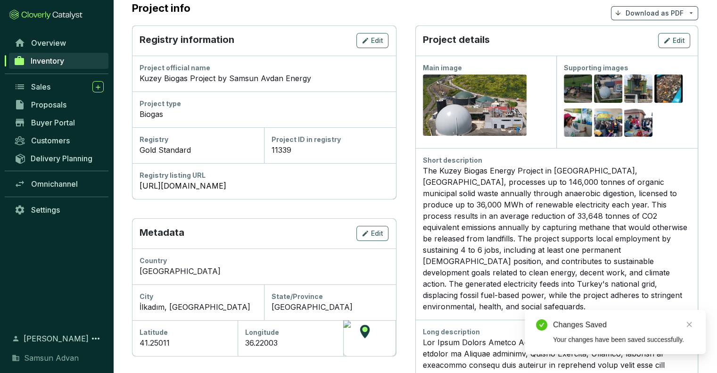
click at [51, 64] on span "Inventory" at bounding box center [47, 60] width 33 height 9
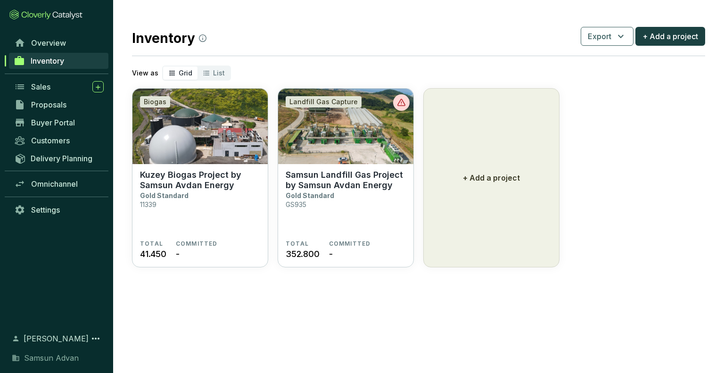
click at [69, 62] on link "Inventory" at bounding box center [58, 61] width 99 height 16
click at [78, 46] on link "Overview" at bounding box center [58, 43] width 99 height 16
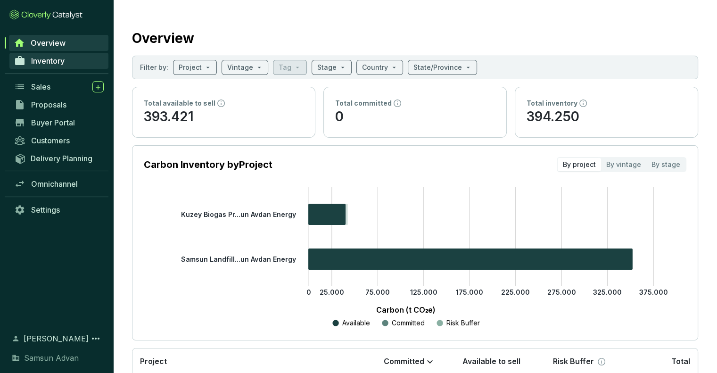
click at [74, 61] on link "Inventory" at bounding box center [58, 61] width 99 height 16
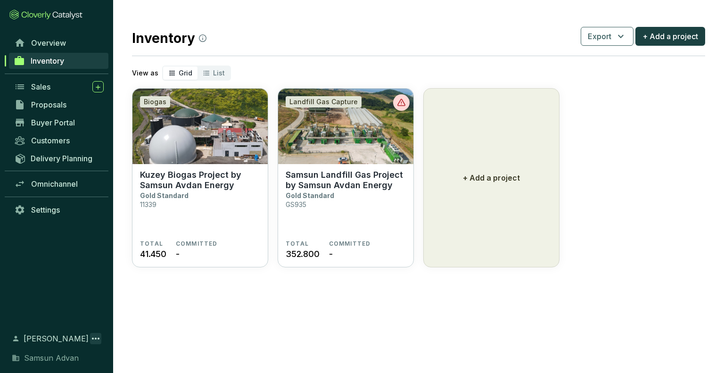
click at [92, 342] on icon at bounding box center [95, 338] width 11 height 11
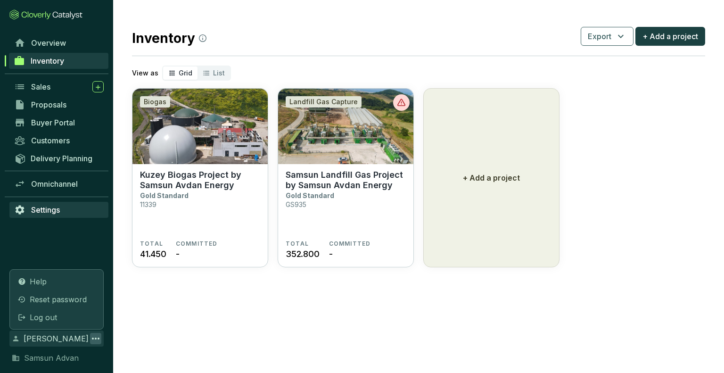
click at [51, 214] on span "Settings" at bounding box center [45, 209] width 29 height 9
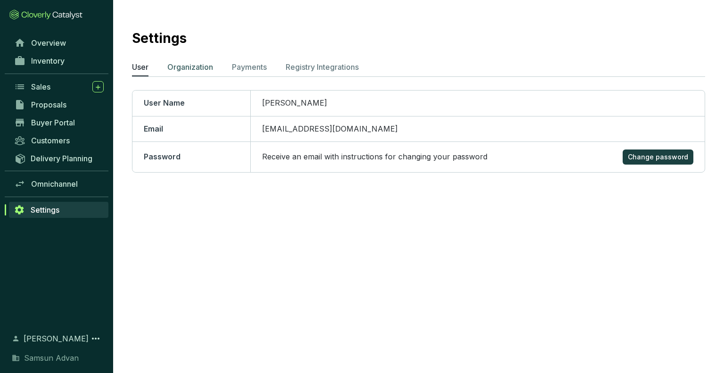
click at [182, 69] on p "Organization" at bounding box center [190, 66] width 46 height 11
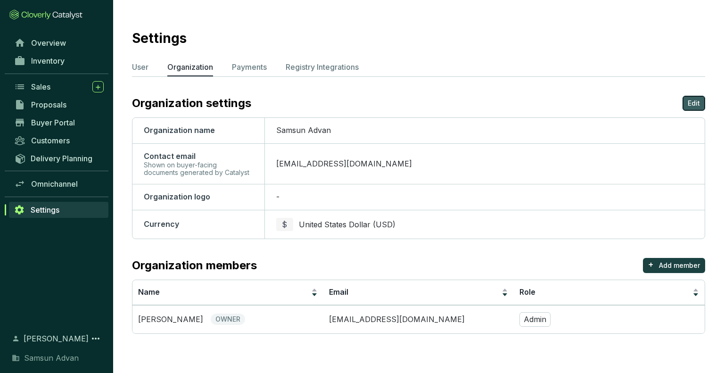
click at [691, 103] on p "Edit" at bounding box center [694, 103] width 12 height 9
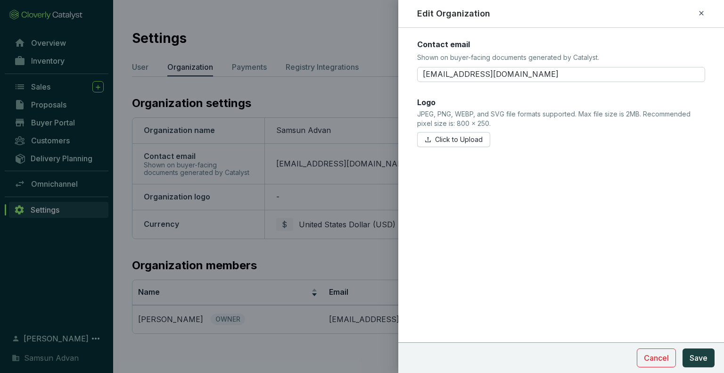
click at [703, 16] on icon at bounding box center [702, 13] width 8 height 11
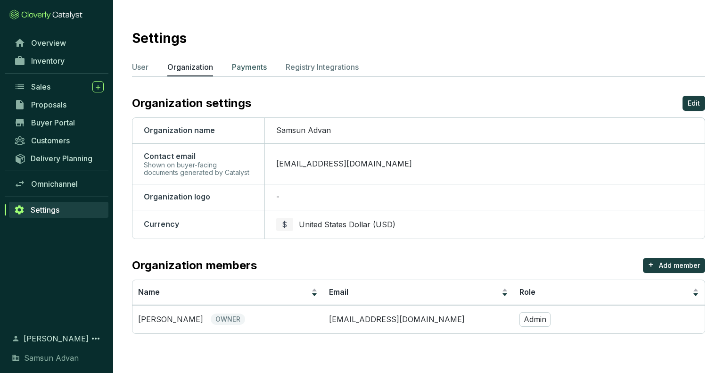
click at [251, 68] on p "Payments" at bounding box center [249, 66] width 35 height 11
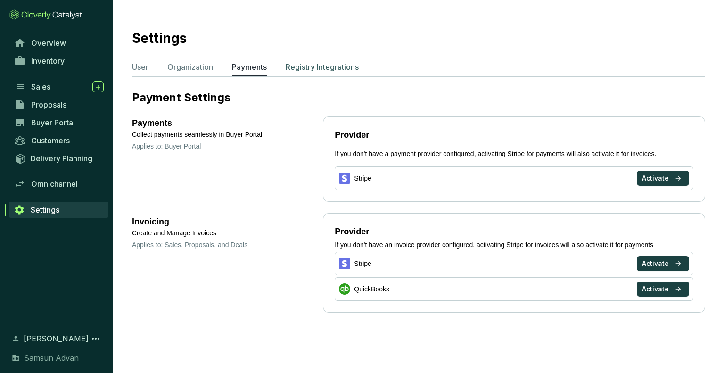
click at [339, 66] on p "Registry Integrations" at bounding box center [322, 66] width 73 height 11
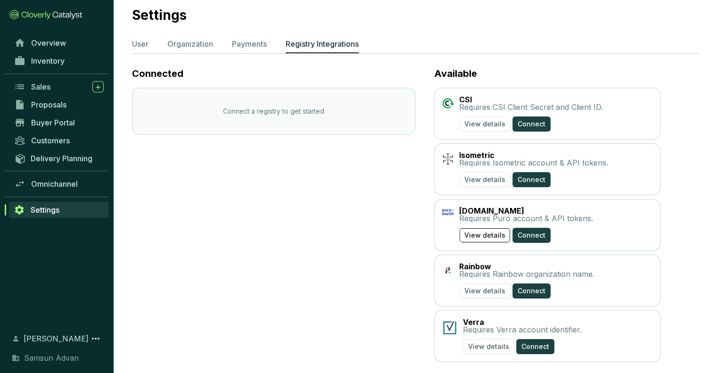
scroll to position [36, 0]
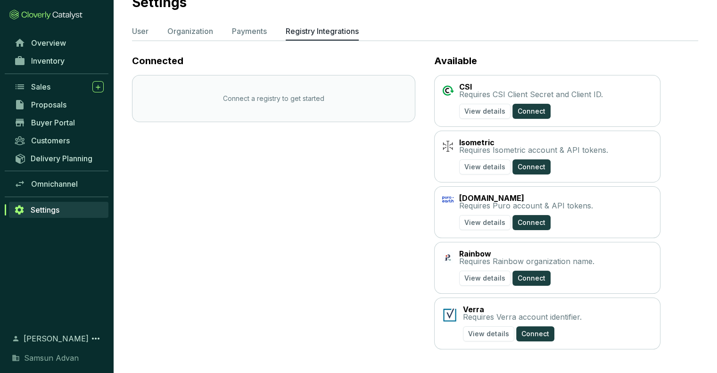
click at [134, 31] on p "User" at bounding box center [140, 30] width 17 height 11
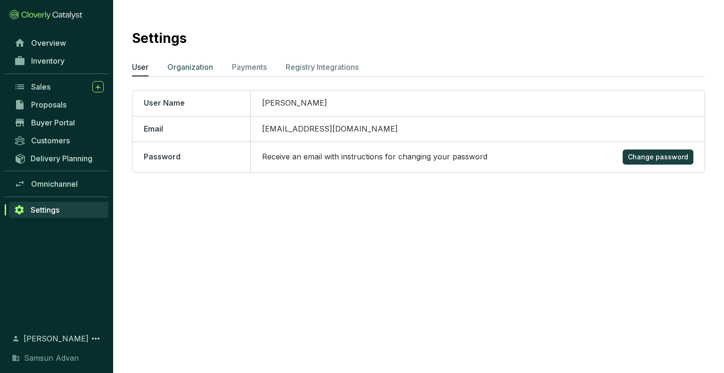
click at [198, 70] on p "Organization" at bounding box center [190, 66] width 46 height 11
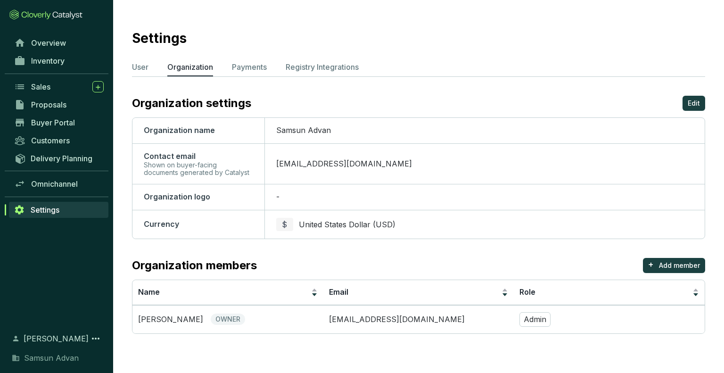
click at [323, 130] on span "Samsun Advan" at bounding box center [303, 129] width 55 height 9
click at [332, 130] on td "Samsun Advan" at bounding box center [485, 130] width 440 height 25
click at [343, 130] on td "Samsun Advan" at bounding box center [485, 130] width 440 height 25
click at [330, 130] on td "Samsun Advan" at bounding box center [485, 130] width 440 height 25
drag, startPoint x: 306, startPoint y: 129, endPoint x: 318, endPoint y: 128, distance: 12.3
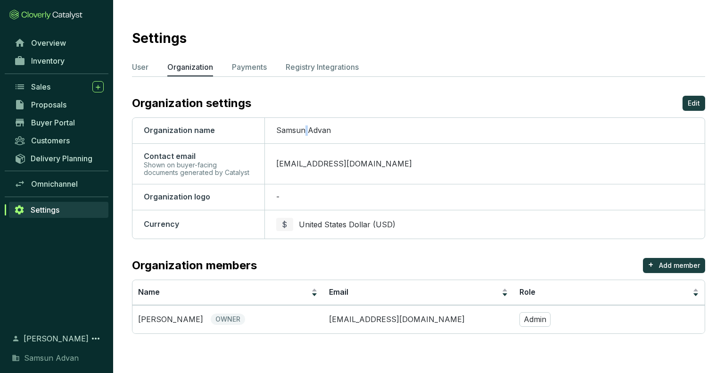
click at [306, 129] on span "Samsun Advan" at bounding box center [303, 129] width 55 height 9
click at [693, 101] on p "Edit" at bounding box center [694, 103] width 12 height 9
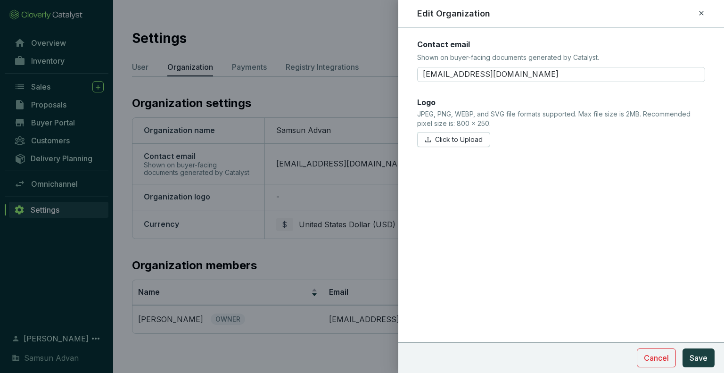
click at [284, 257] on div at bounding box center [362, 186] width 724 height 373
click at [649, 360] on span "Cancel" at bounding box center [656, 357] width 25 height 11
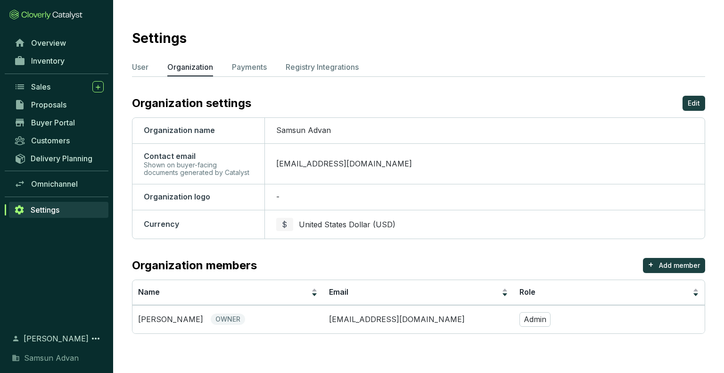
click at [79, 192] on div "Omnichannel" at bounding box center [56, 184] width 113 height 18
click at [70, 189] on link "Omnichannel" at bounding box center [58, 184] width 99 height 16
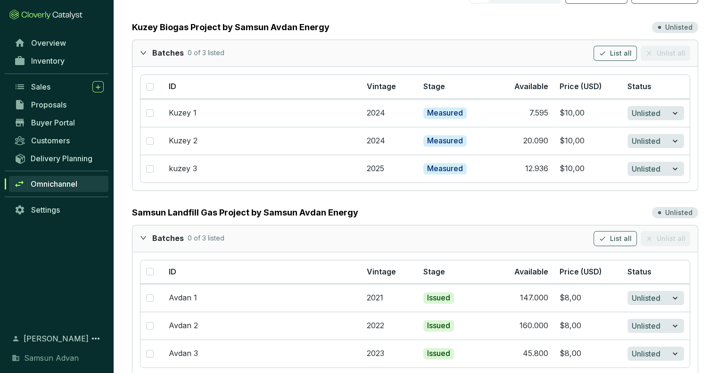
scroll to position [94, 0]
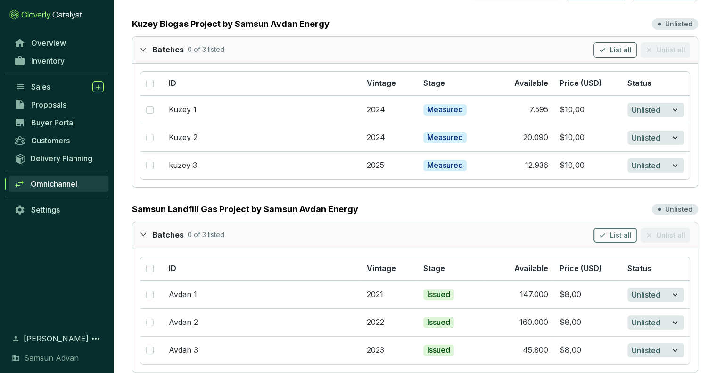
click at [626, 238] on span "List all" at bounding box center [621, 235] width 22 height 9
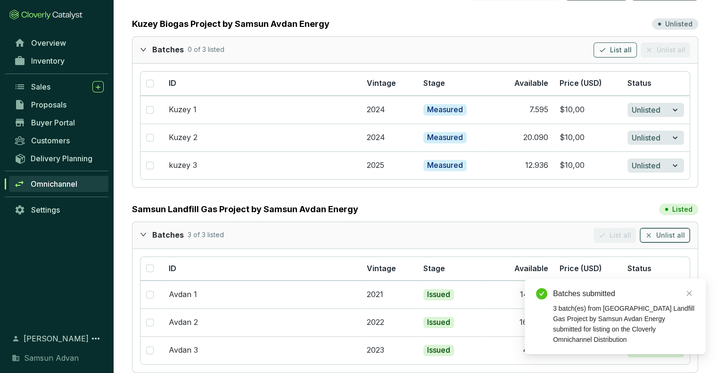
click at [668, 238] on span "Unlist all" at bounding box center [670, 235] width 29 height 9
click at [690, 296] on icon "close" at bounding box center [689, 293] width 5 height 5
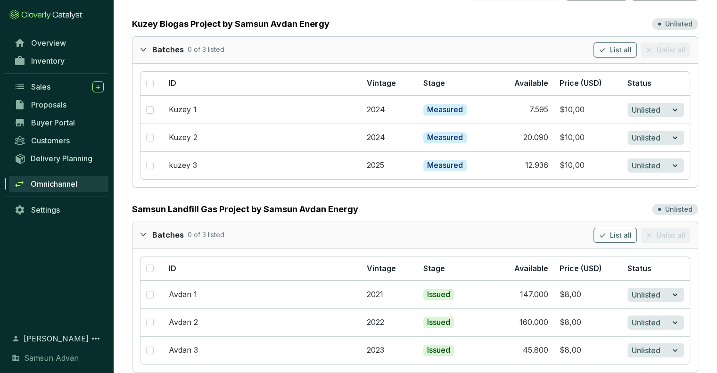
click at [146, 236] on icon "expanded" at bounding box center [143, 234] width 7 height 7
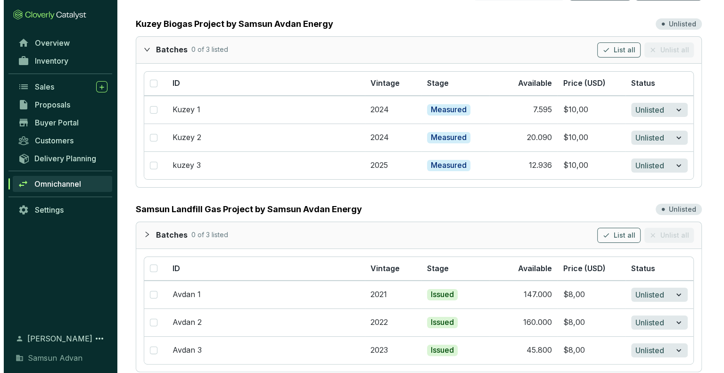
scroll to position [0, 0]
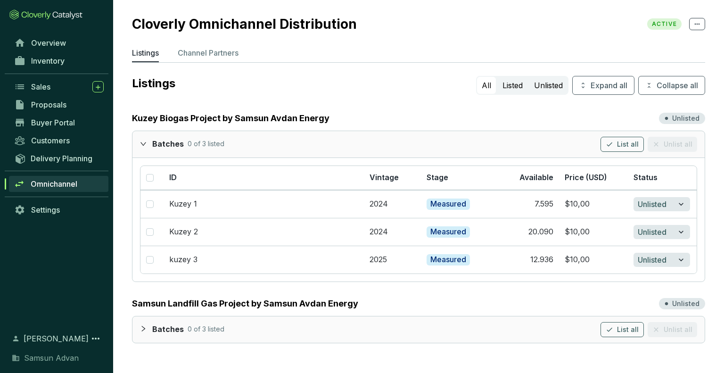
click at [143, 327] on icon "collapsed" at bounding box center [143, 328] width 7 height 7
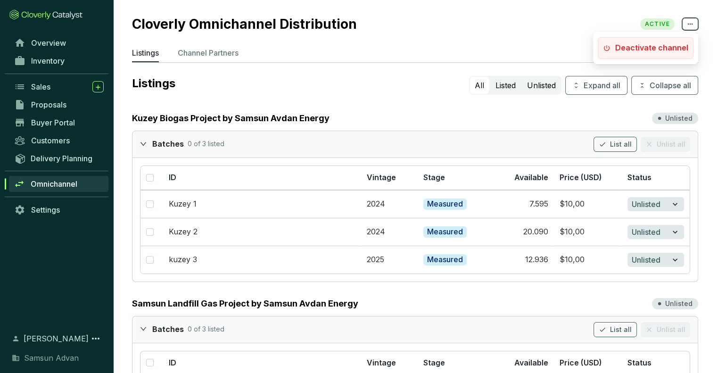
click at [690, 26] on icon at bounding box center [691, 23] width 8 height 11
click at [50, 185] on span "Omnichannel" at bounding box center [54, 183] width 47 height 9
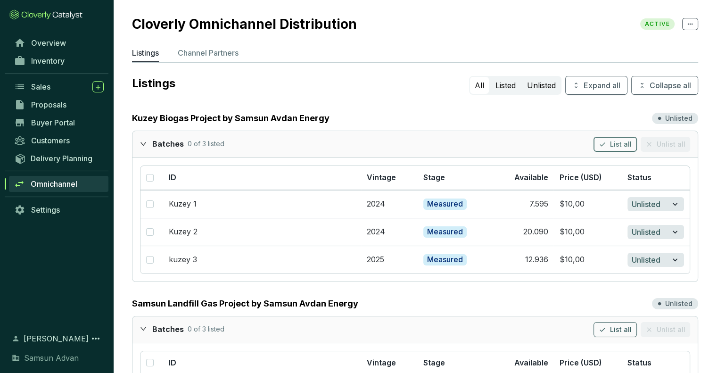
click at [618, 147] on span "List all" at bounding box center [621, 144] width 22 height 9
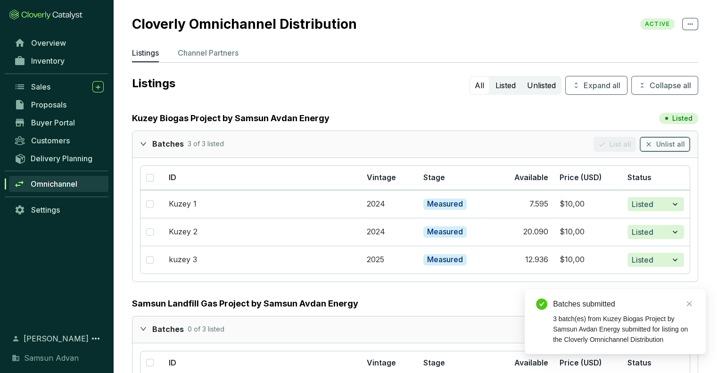
click at [666, 144] on span "Unlist all" at bounding box center [670, 144] width 29 height 9
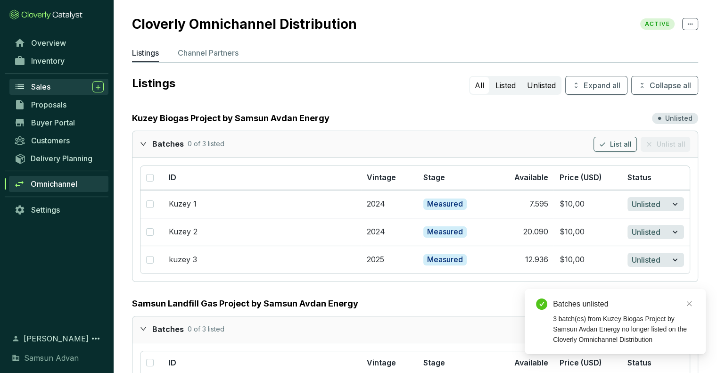
click at [43, 85] on span "Sales" at bounding box center [40, 86] width 19 height 9
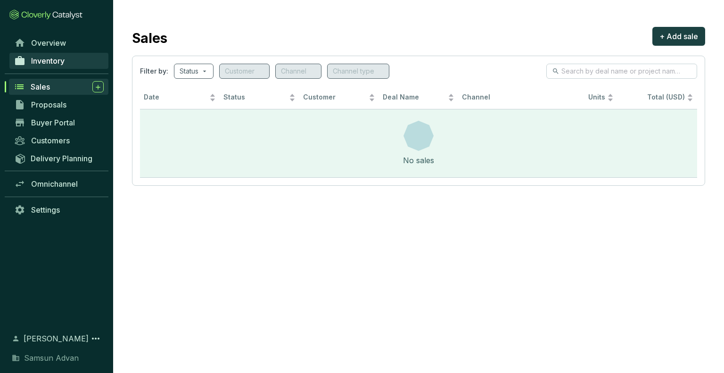
click at [58, 61] on span "Inventory" at bounding box center [47, 60] width 33 height 9
